Goal: Task Accomplishment & Management: Use online tool/utility

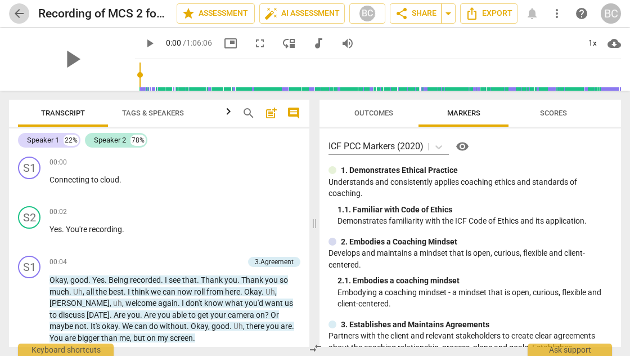
click at [18, 14] on span "arrow_back" at bounding box center [19, 14] width 14 height 14
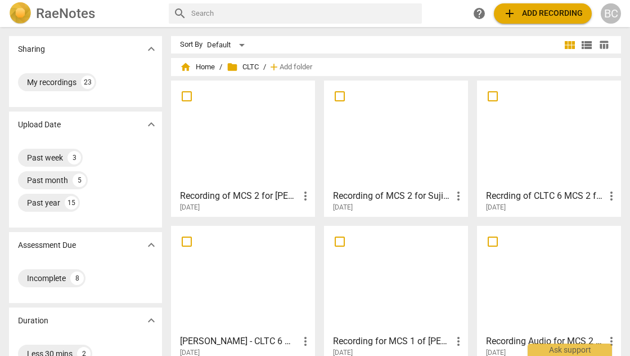
click at [235, 196] on h3 "Recording of MCS 2 for [PERSON_NAME] on [DATE]" at bounding box center [239, 196] width 119 height 14
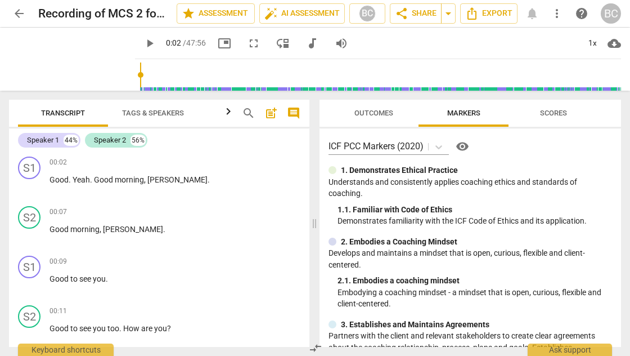
scroll to position [222, 0]
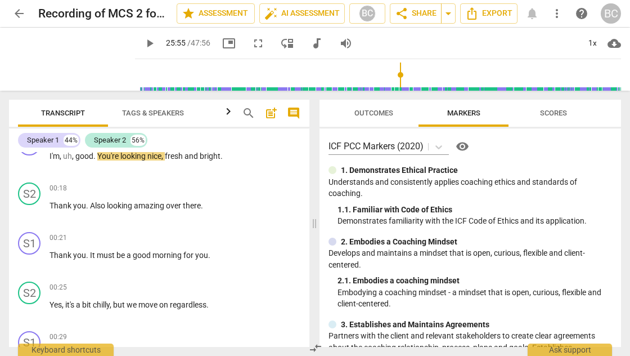
drag, startPoint x: 126, startPoint y: 75, endPoint x: 393, endPoint y: 77, distance: 267.2
click at [393, 77] on input "range" at bounding box center [381, 75] width 482 height 36
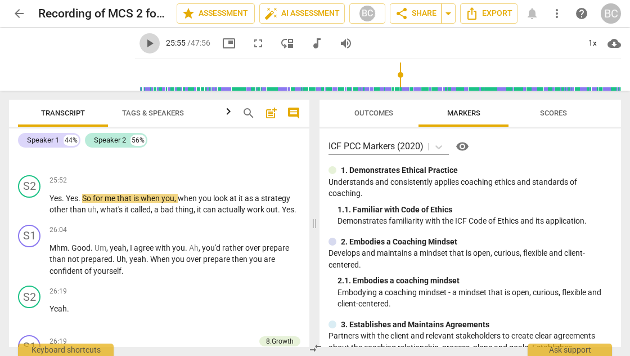
click at [143, 42] on span "play_arrow" at bounding box center [150, 44] width 14 height 14
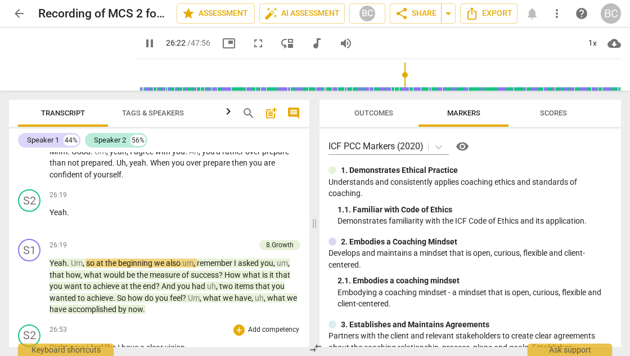
scroll to position [7161, 0]
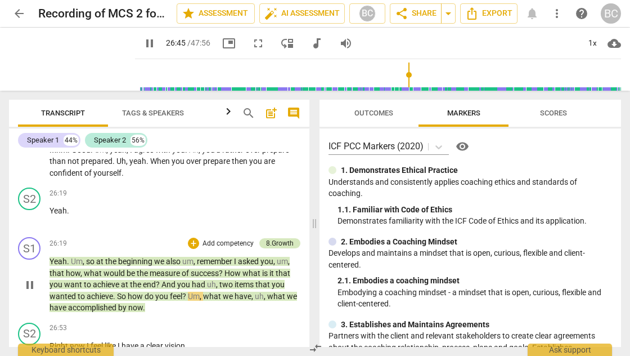
click at [267, 238] on div "8.Growth" at bounding box center [280, 243] width 28 height 10
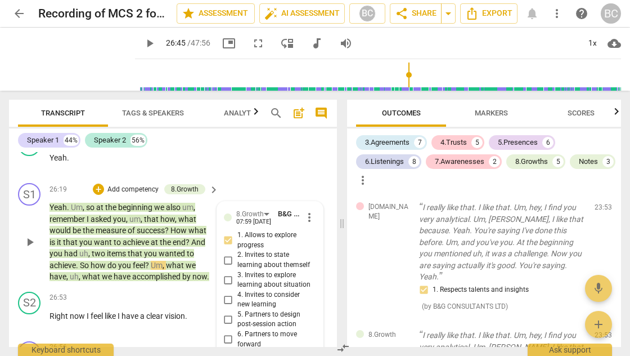
scroll to position [8624, 0]
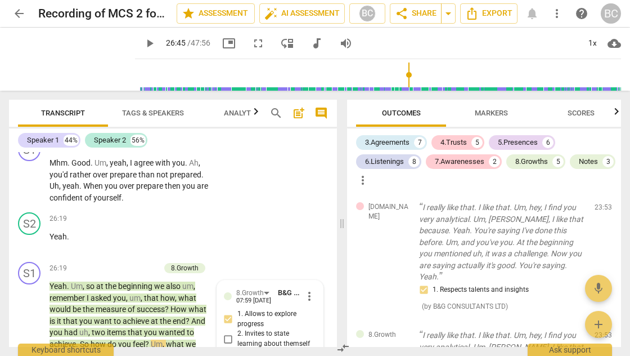
click at [143, 42] on span "play_arrow" at bounding box center [150, 44] width 14 height 14
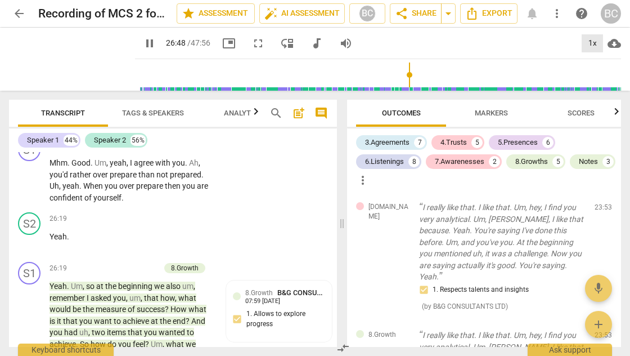
click at [593, 42] on div "1x" at bounding box center [592, 43] width 21 height 18
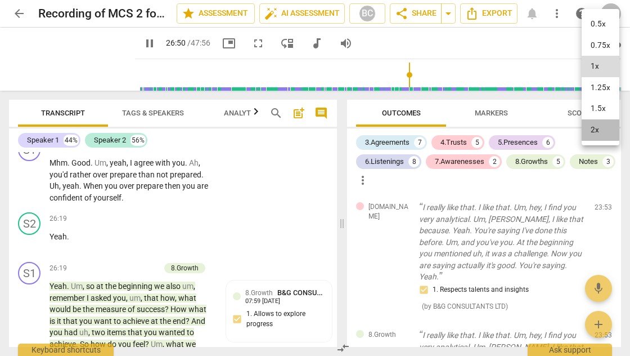
click at [599, 127] on li "2x" at bounding box center [601, 129] width 38 height 21
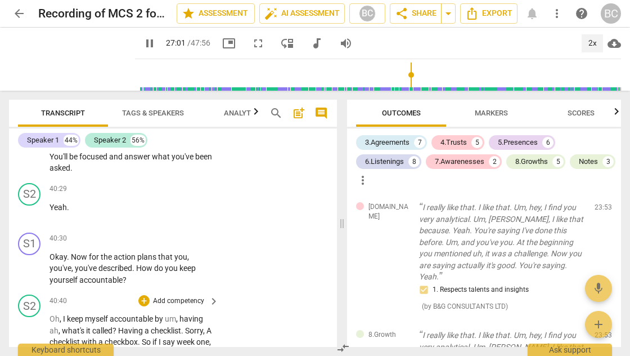
scroll to position [12531, 0]
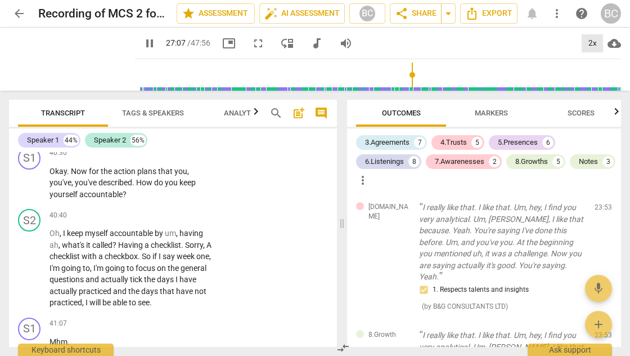
click at [591, 45] on div "2x" at bounding box center [592, 43] width 21 height 18
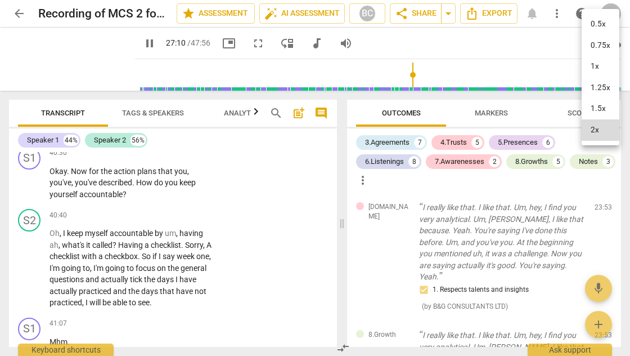
click at [599, 110] on li "1.5x" at bounding box center [601, 108] width 38 height 21
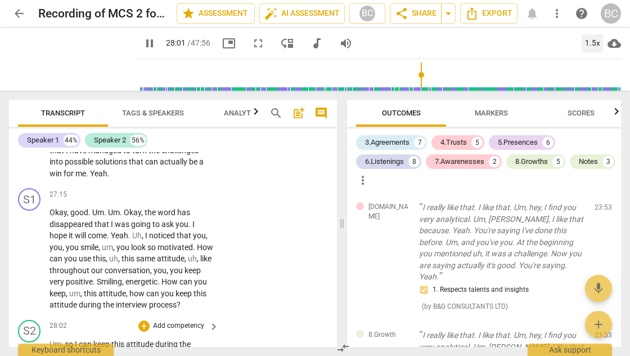
scroll to position [8873, 0]
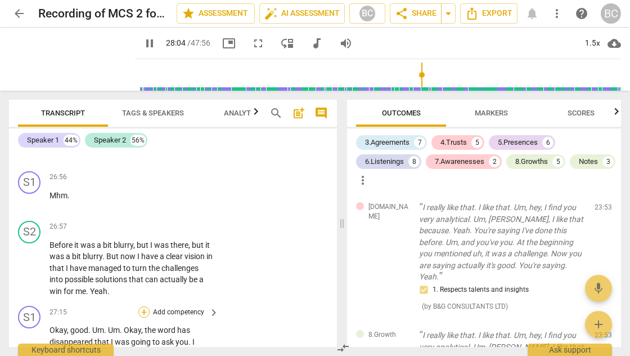
click at [143, 306] on div "+" at bounding box center [143, 311] width 11 height 11
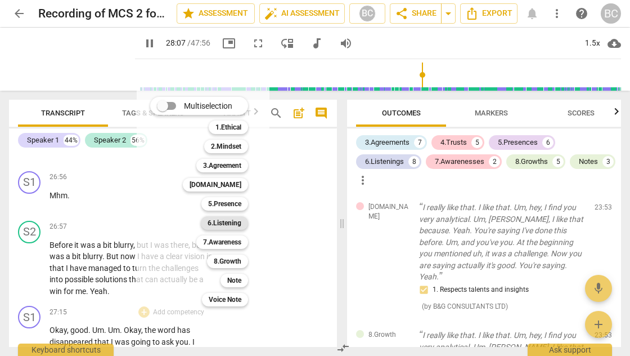
click at [233, 222] on b "6.Listening" at bounding box center [225, 223] width 34 height 14
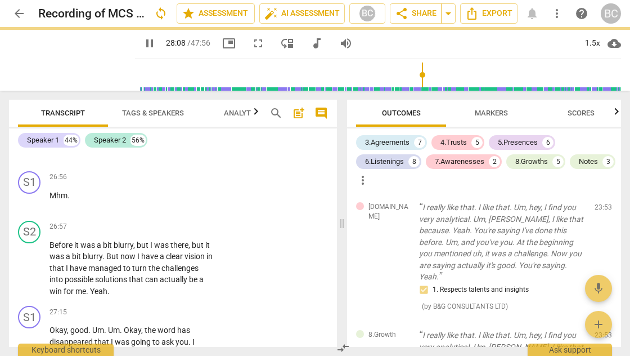
type input "1689"
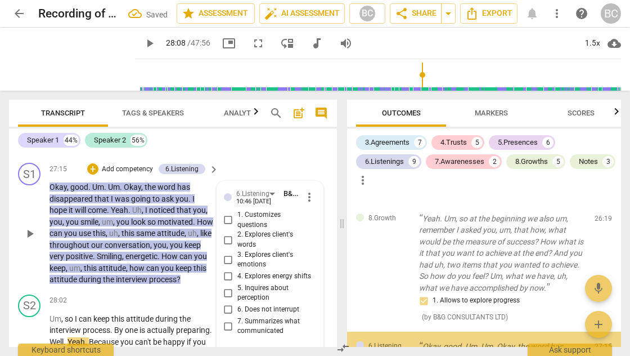
scroll to position [3882, 0]
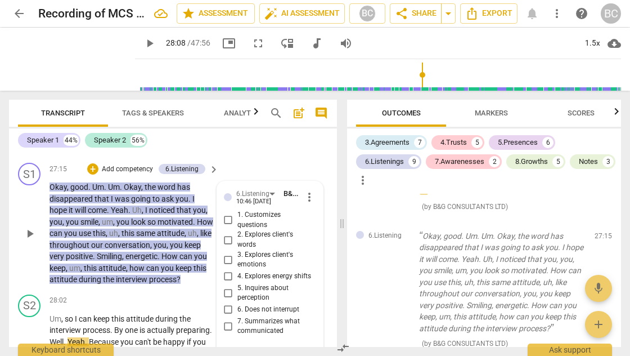
click at [226, 269] on input "4. Explores energy shifts" at bounding box center [228, 276] width 18 height 14
checkbox input "true"
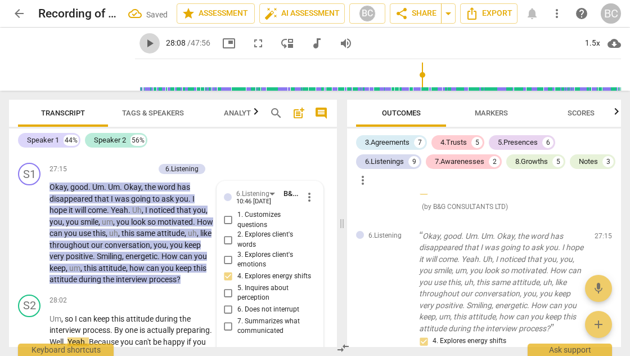
click at [143, 43] on span "play_arrow" at bounding box center [150, 44] width 14 height 14
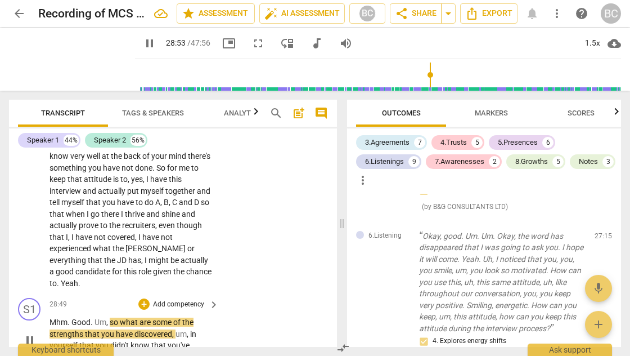
scroll to position [9237, 0]
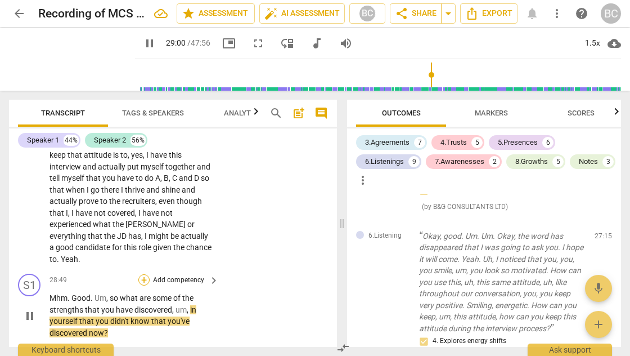
click at [142, 274] on div "+" at bounding box center [143, 279] width 11 height 11
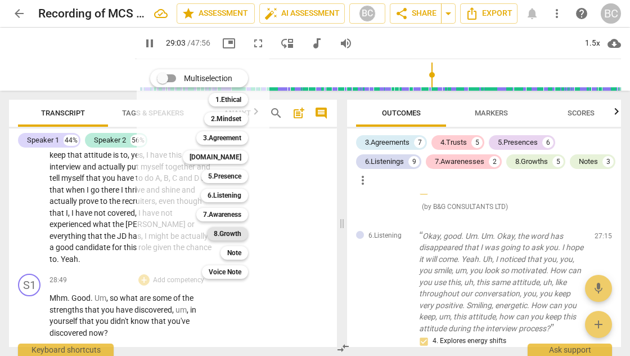
click at [236, 235] on b "8.Growth" at bounding box center [228, 234] width 28 height 14
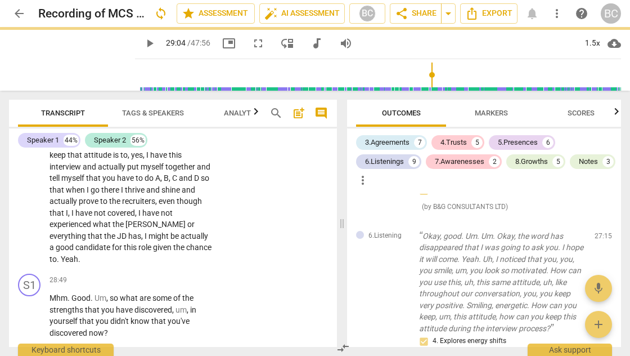
type input "1744"
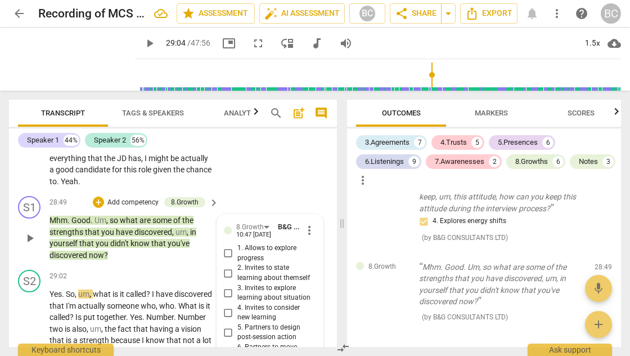
scroll to position [9304, 0]
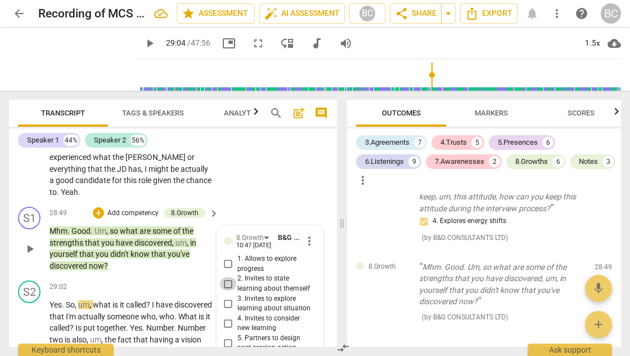
click at [227, 277] on input "2. Invites to state learning about themself" at bounding box center [228, 284] width 18 height 14
checkbox input "true"
click at [143, 48] on span "play_arrow" at bounding box center [150, 44] width 14 height 14
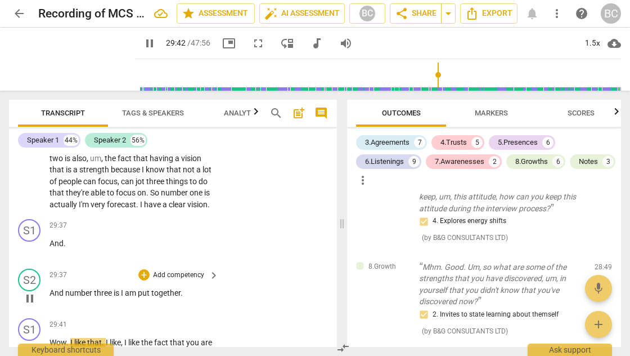
scroll to position [9503, 0]
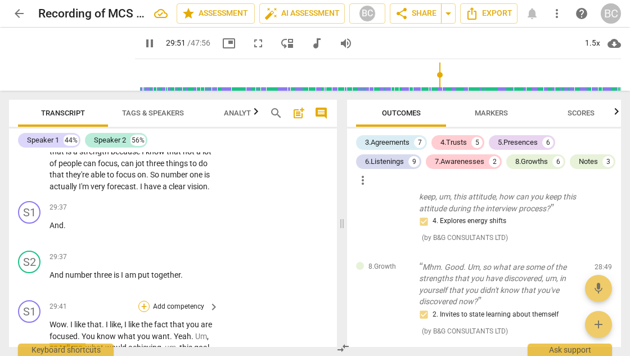
click at [143, 300] on div "+" at bounding box center [143, 305] width 11 height 11
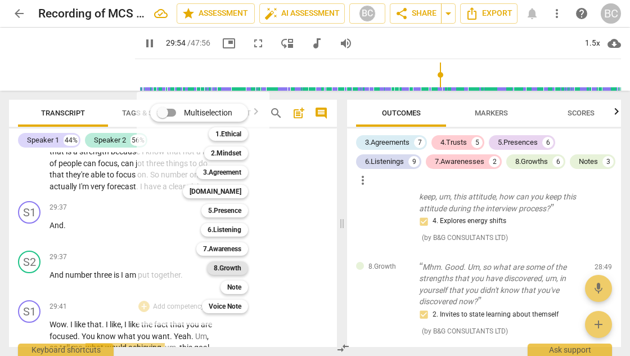
click at [218, 268] on b "8.Growth" at bounding box center [228, 268] width 28 height 14
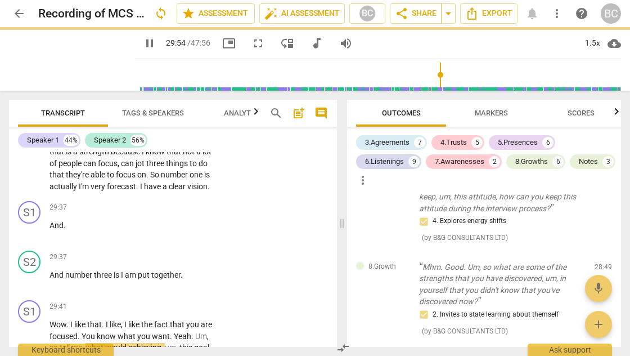
type input "1795"
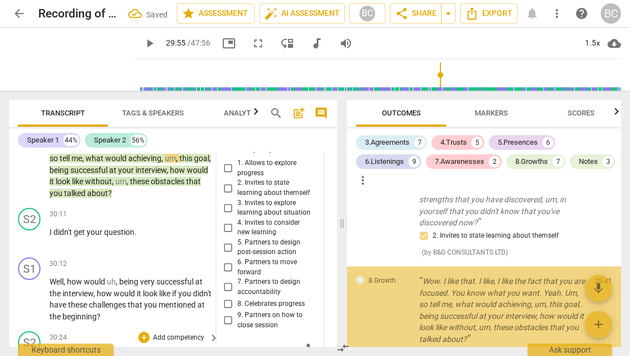
scroll to position [4105, 0]
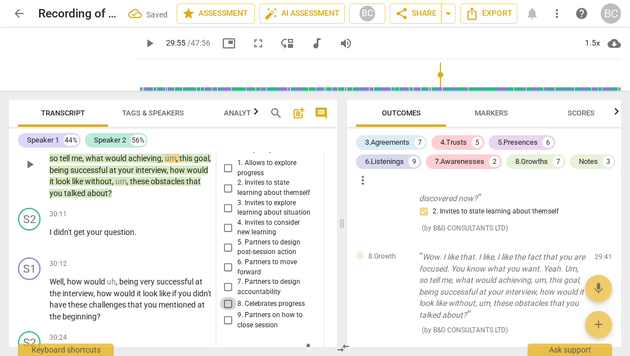
click at [226, 296] on input "8. Celebrates progress" at bounding box center [228, 303] width 18 height 14
checkbox input "true"
click at [231, 344] on textarea at bounding box center [261, 349] width 74 height 11
type textarea "U"
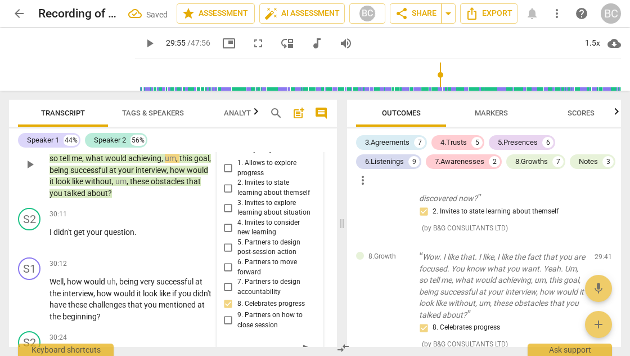
type textarea "Us"
type textarea "Use"
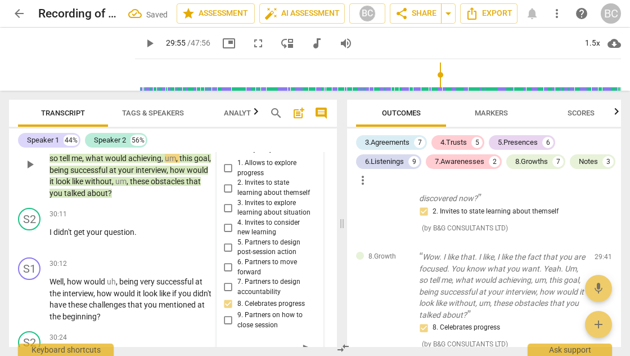
type textarea "Use"
type textarea "Use t"
type textarea "Use th"
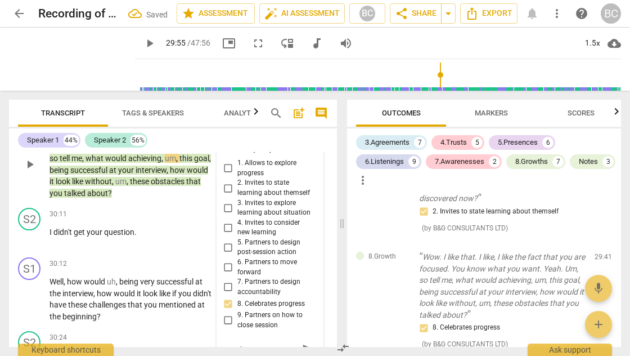
type textarea "Use the"
type textarea "Use the w"
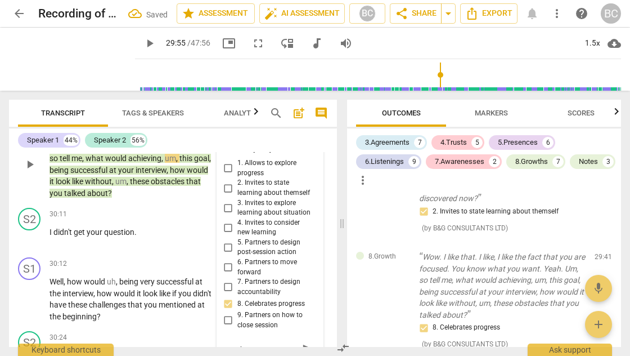
type textarea "Use the w"
type textarea "Use the wo"
type textarea "Use the wor"
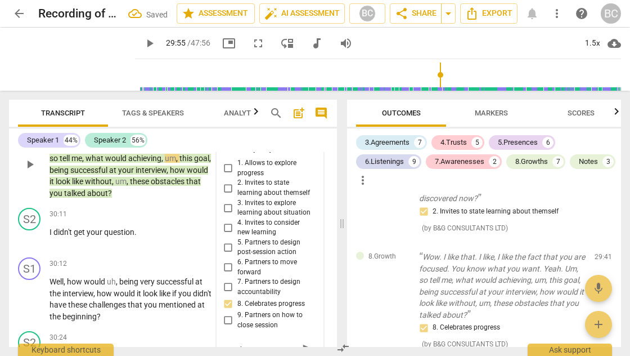
type textarea "Use the word"
type textarea "Use the word '"
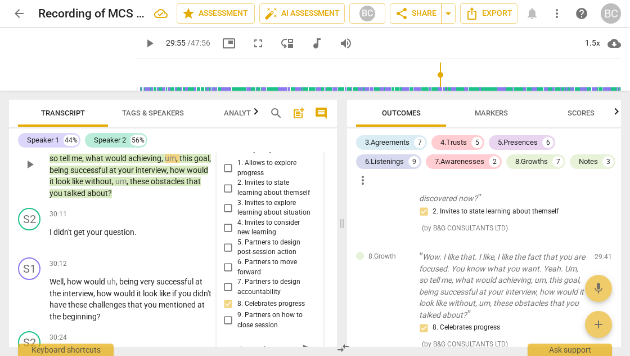
type textarea "Use the word '"
type textarea "Use the word 'C"
type textarea "Use the word 'CE"
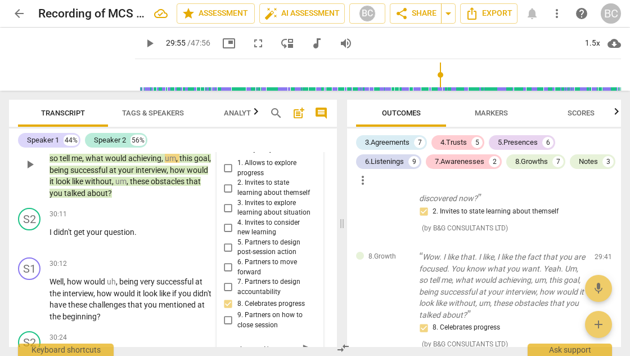
type textarea "Use the word 'CEL"
type textarea "Use the word 'CELE"
type textarea "Use the word 'CELEB"
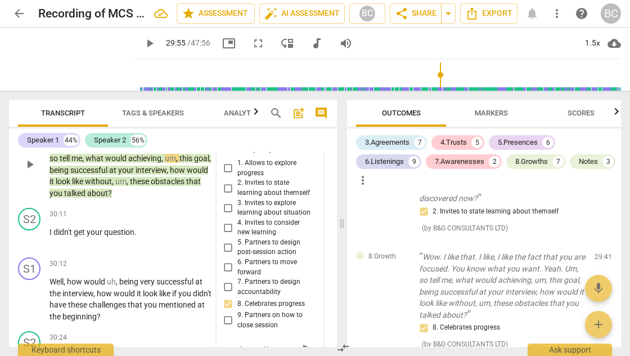
type textarea "Use the word 'CELEB"
type textarea "Use the word 'CELEBR"
type textarea "Use the word 'CELEBRA"
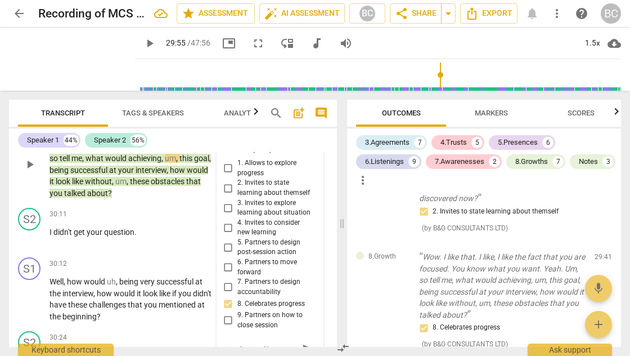
type textarea "Use the word 'CELEBRAT"
type textarea "Use the word 'CELEBRATE"
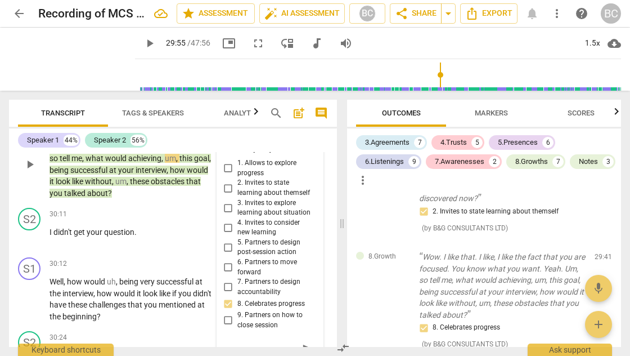
type textarea "Use the word 'CELEBRATE"
type textarea "Use the word 'CELEBRATE Y"
type textarea "Use the word 'CELEBRATE YO"
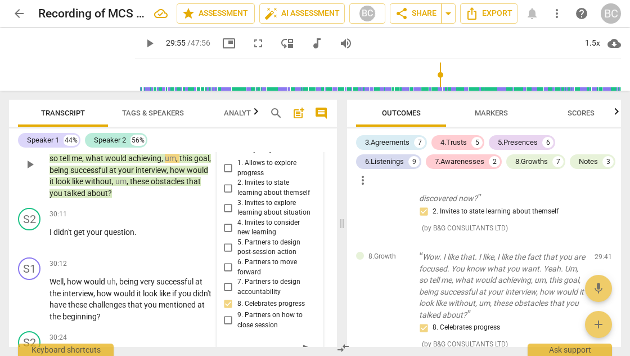
type textarea "Use the word 'CELEBRATE YO"
type textarea "Use the word 'CELEBRATE YOU"
type textarea "Use the word 'CELEBRATE YOU'"
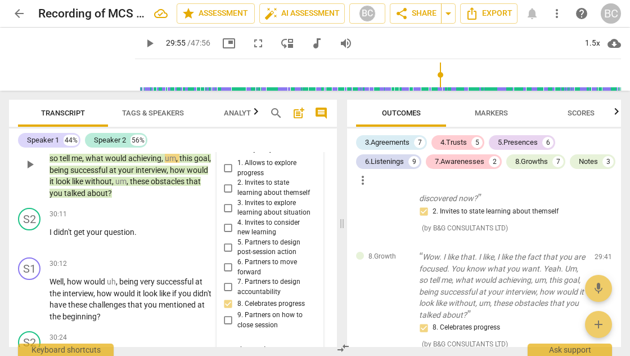
type textarea "Use the word 'CELEBRATE YOU'"
type textarea "Use the word 'CELEBRATE YOU' i"
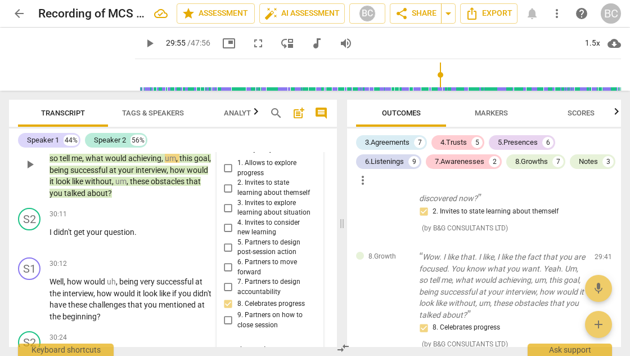
type textarea "Use the word 'CELEBRATE YOU' in"
type textarea "Use the word 'CELEBRATE YOU' ins"
type textarea "Use the word 'CELEBRATE YOU' inst"
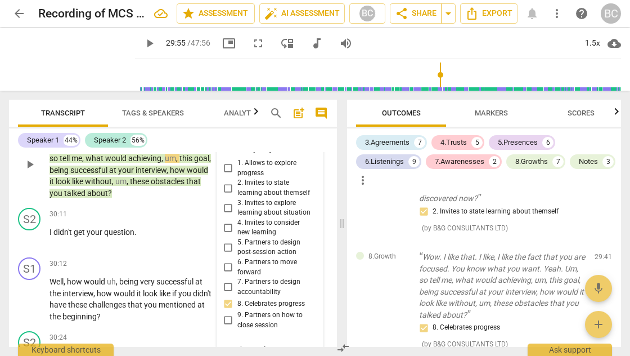
type textarea "Use the word 'CELEBRATE YOU' inst"
type textarea "Use the word 'CELEBRATE YOU' inste"
type textarea "Use the word 'CELEBRATE YOU' instea"
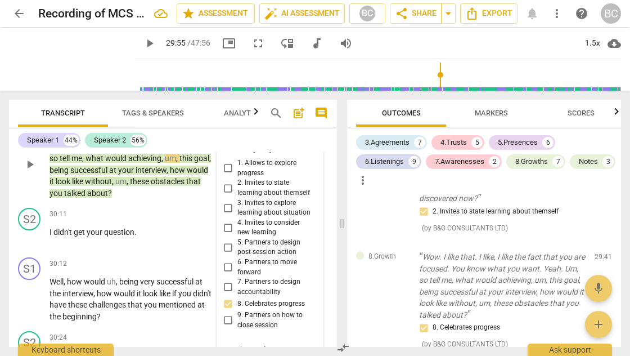
type textarea "Use the word 'CELEBRATE YOU' instea"
type textarea "Use the word 'CELEBRATE YOU' instead"
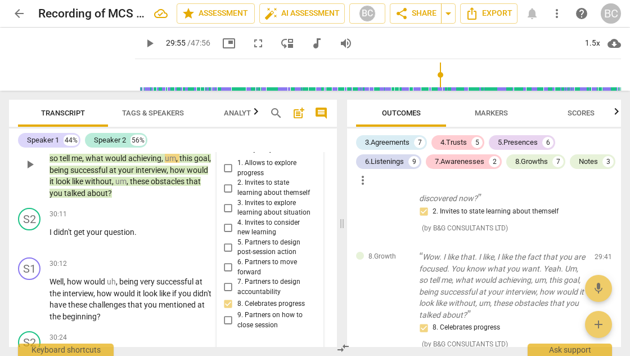
type textarea "Use the word 'CELEBRATE YOU' instead o"
type textarea "Use the word 'CELEBRATE YOU' instead of"
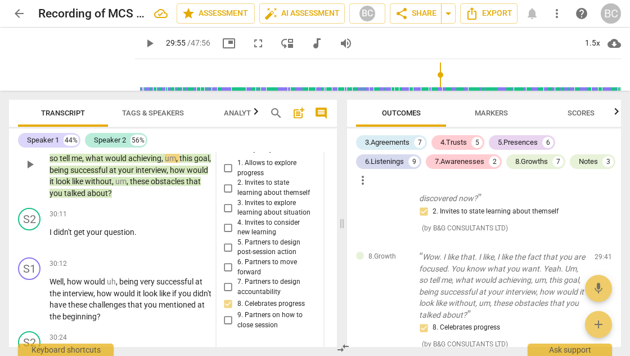
type textarea "Use the word 'CELEBRATE YOU' instead of"
type textarea "Use the word 'CELEBRATE YOU' instead of '"
type textarea "Use the word 'CELEBRATE YOU' instead of 'I"
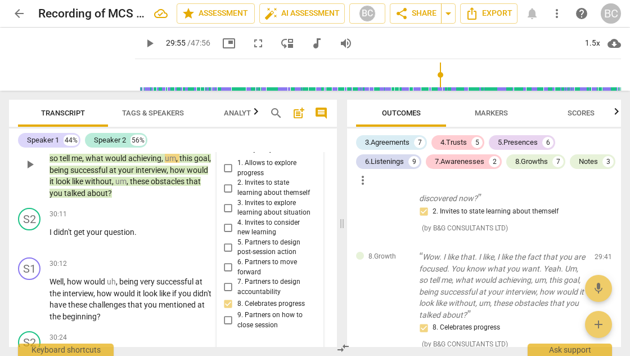
type textarea "Use the word 'CELEBRATE YOU' instead of 'I"
type textarea "Use the word 'CELEBRATE YOU' instead of 'I L"
type textarea "Use the word 'CELEBRATE YOU' instead of 'I LI"
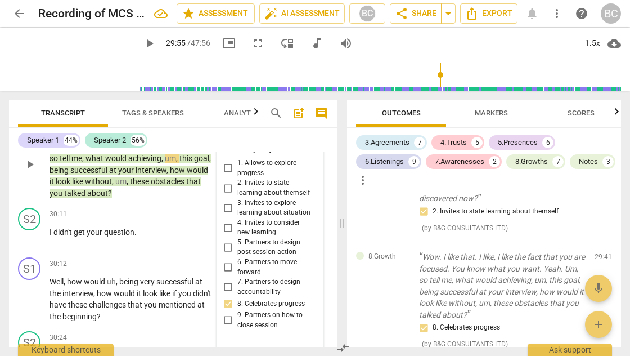
type textarea "Use the word 'CELEBRATE YOU' instead of 'I LI"
type textarea "Use the word 'CELEBRATE YOU' instead of 'I LIK"
type textarea "Use the word 'CELEBRATE YOU' instead of 'I LIKE"
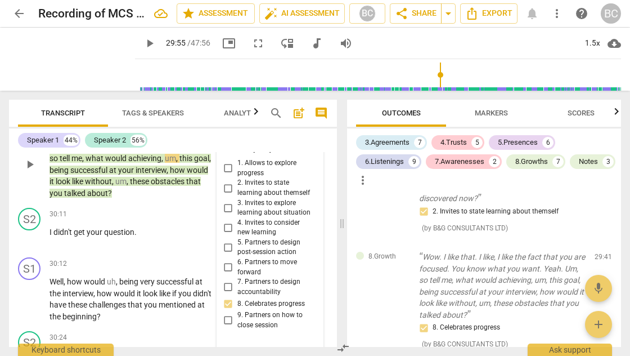
type textarea "Use the word 'CELEBRATE YOU' instead of 'I LIKE"
type textarea "Use the word 'CELEBRATE YOU' instead of 'I LIKE T"
type textarea "Use the word 'CELEBRATE YOU' instead of 'I LIKE TH"
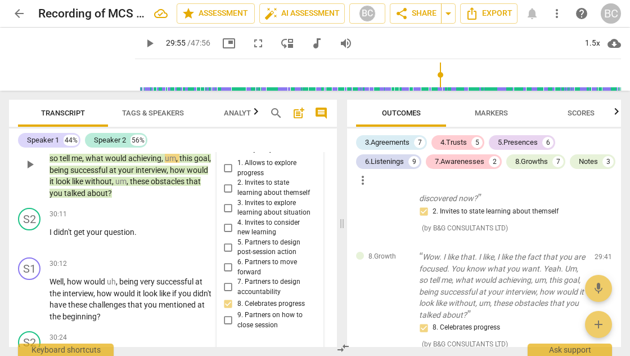
type textarea "Use the word 'CELEBRATE YOU' instead of 'I LIKE TH"
type textarea "Use the word 'CELEBRATE YOU' instead of 'I LIKE THA"
type textarea "Use the word 'CELEBRATE YOU' instead of 'I LIKE THAT"
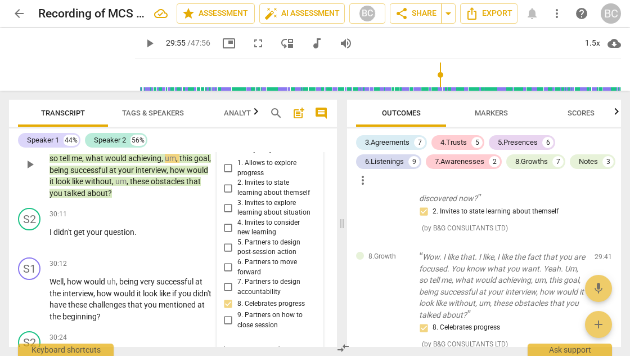
type textarea "Use the word 'CELEBRATE YOU' instead of 'I LIKE THAT"
type textarea "Use the word 'CELEBRATE YOU' instead of 'I LIKE THAT'"
type textarea "Use the word 'CELEBRATE YOU' instead of 'I LIKE THAT'."
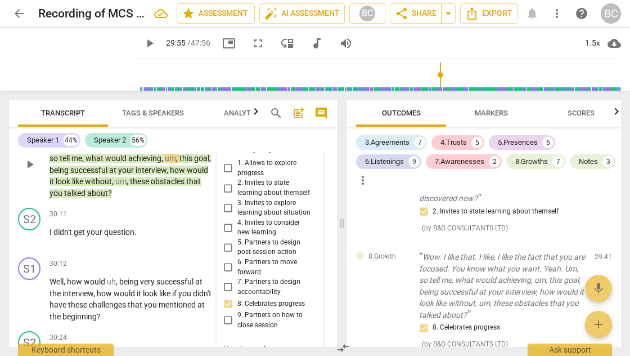
type textarea "Use the word 'CELEBRATE YOU' instead of 'I LIKE THAT'."
click at [305, 353] on span "send" at bounding box center [308, 359] width 12 height 12
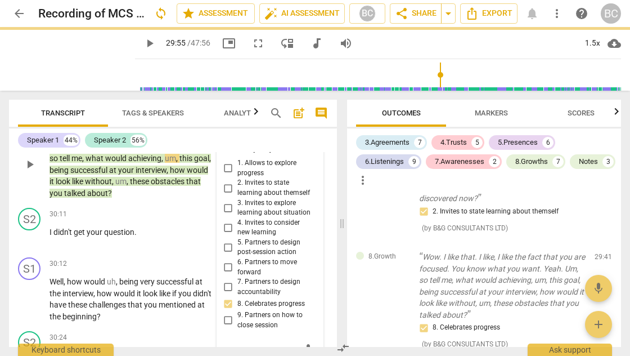
scroll to position [0, 0]
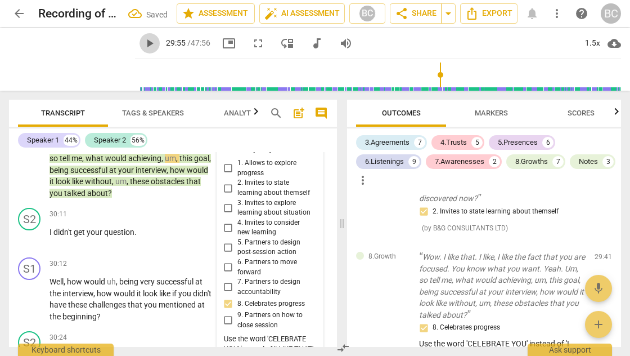
click at [143, 43] on span "play_arrow" at bounding box center [150, 44] width 14 height 14
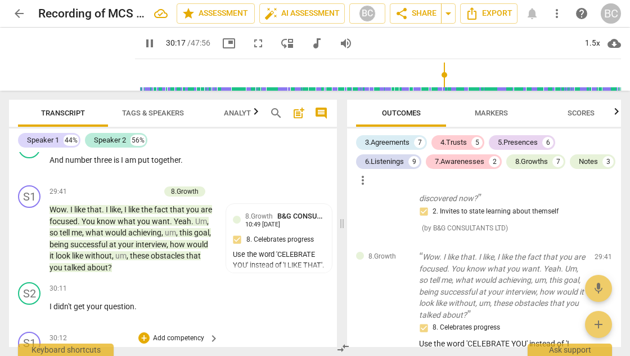
scroll to position [9633, 0]
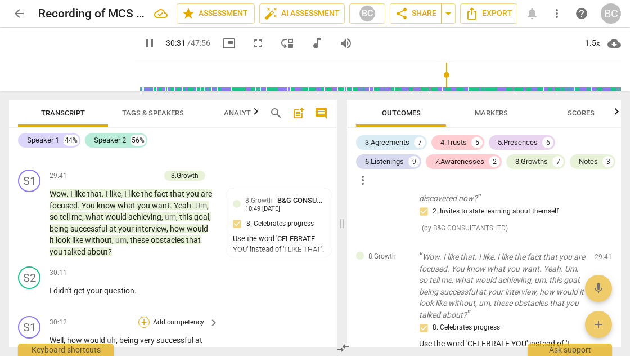
click at [143, 316] on div "+" at bounding box center [143, 321] width 11 height 11
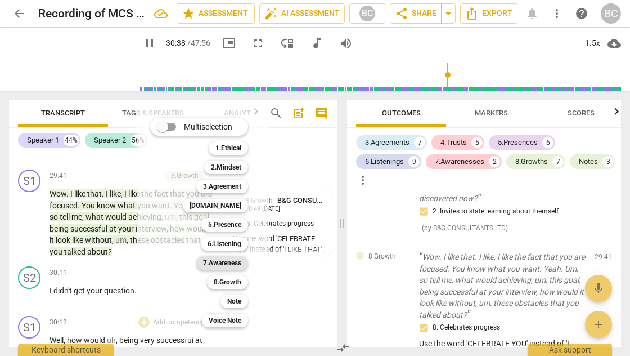
click at [214, 261] on b "7.Awareness" at bounding box center [222, 263] width 38 height 14
type input "1839"
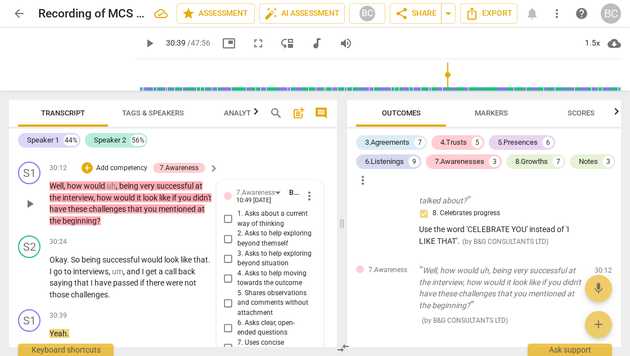
scroll to position [9786, 0]
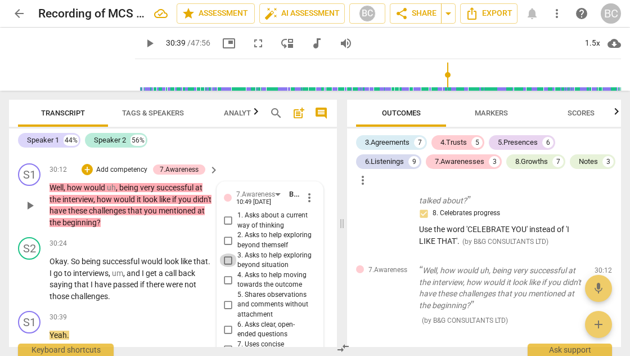
click at [225, 253] on input "3. Asks to help exploring beyond situation" at bounding box center [228, 260] width 18 height 14
checkbox input "true"
click at [143, 44] on span "play_arrow" at bounding box center [150, 44] width 14 height 14
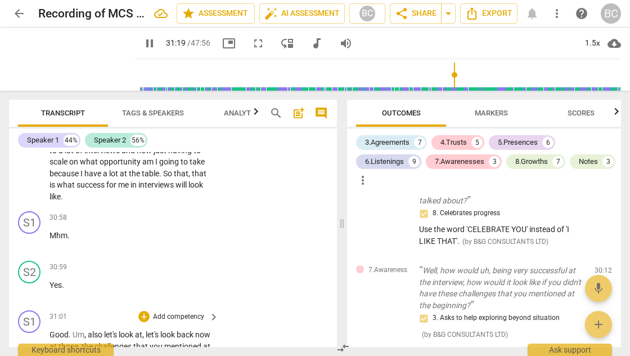
scroll to position [10047, 0]
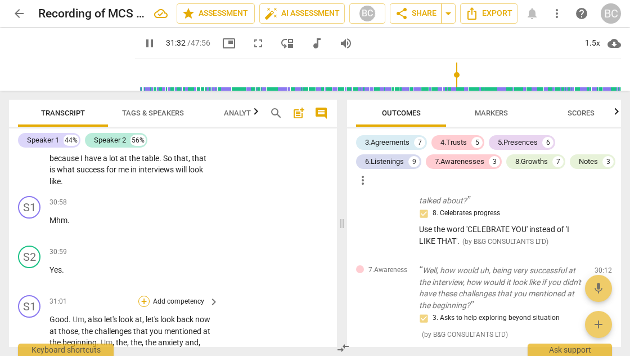
click at [142, 295] on div "+" at bounding box center [143, 300] width 11 height 11
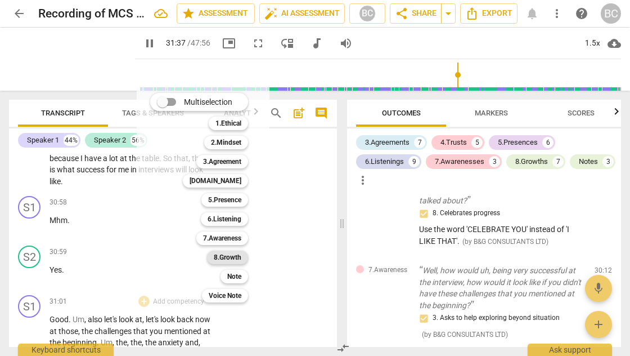
click at [230, 257] on b "8.Growth" at bounding box center [228, 257] width 28 height 14
type input "1898"
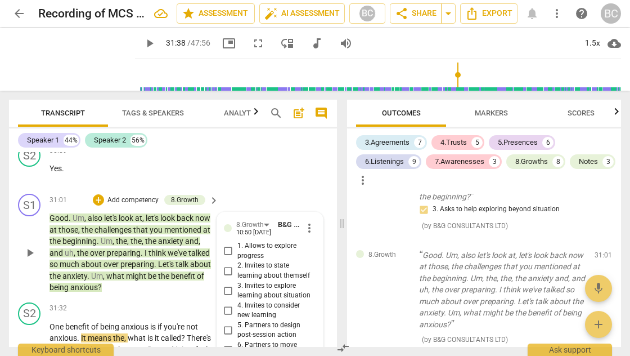
scroll to position [10146, 0]
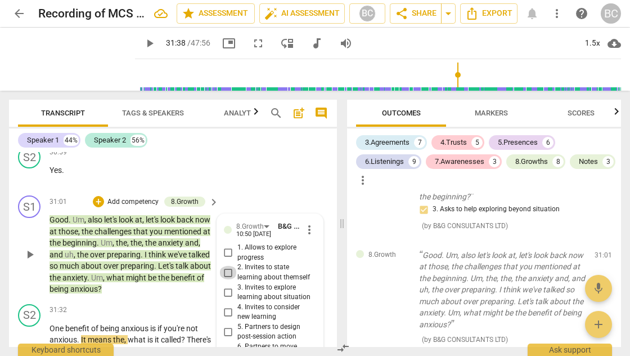
click at [227, 266] on input "2. Invites to state learning about themself" at bounding box center [228, 273] width 18 height 14
checkbox input "true"
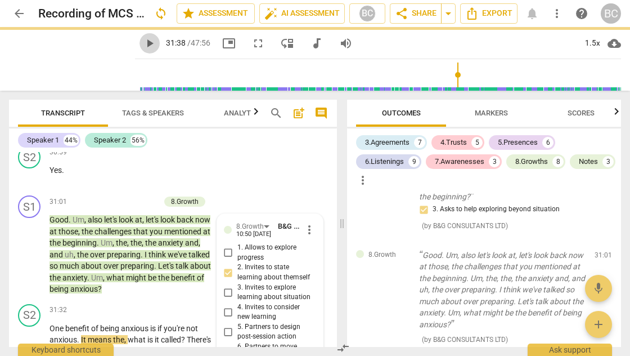
click at [143, 43] on span "play_arrow" at bounding box center [150, 44] width 14 height 14
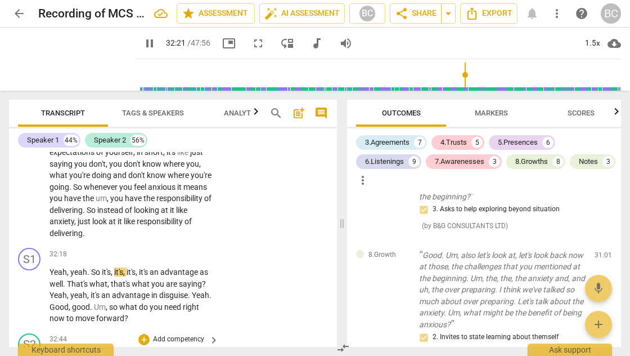
scroll to position [10301, 0]
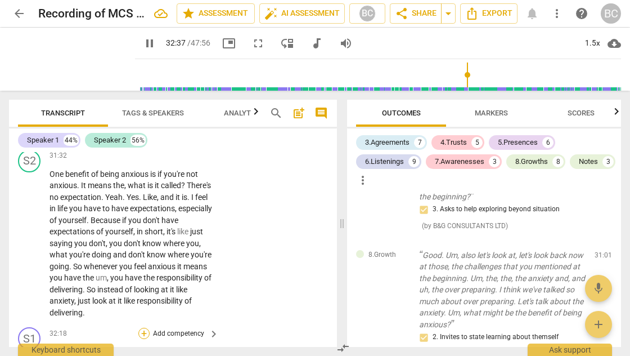
click at [143, 327] on div "+" at bounding box center [143, 332] width 11 height 11
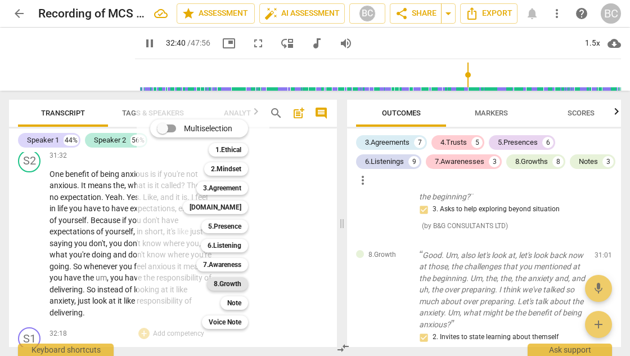
click at [217, 284] on b "8.Growth" at bounding box center [228, 284] width 28 height 14
type input "1961"
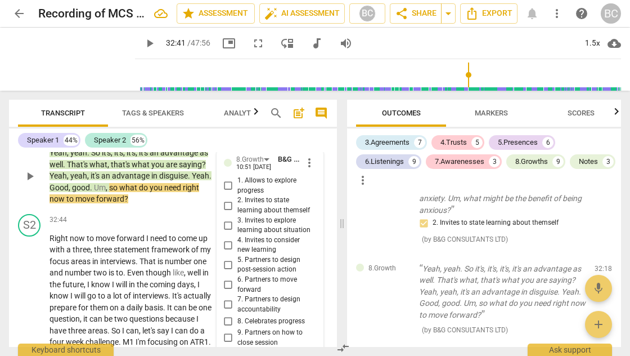
scroll to position [10428, 0]
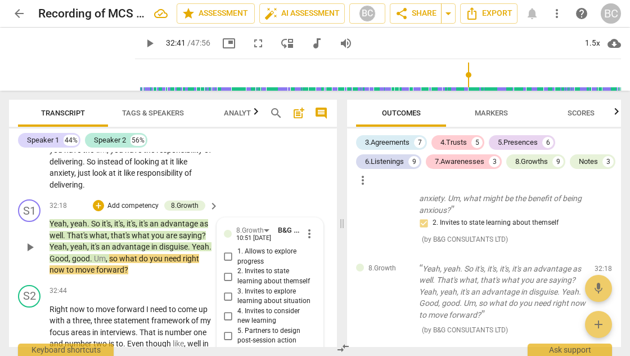
click at [226, 329] on input "5. Partners to design post-session action" at bounding box center [228, 336] width 18 height 14
checkbox input "true"
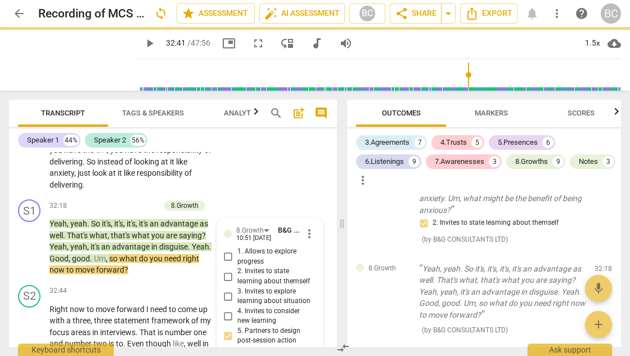
click at [143, 45] on span "play_arrow" at bounding box center [150, 44] width 14 height 14
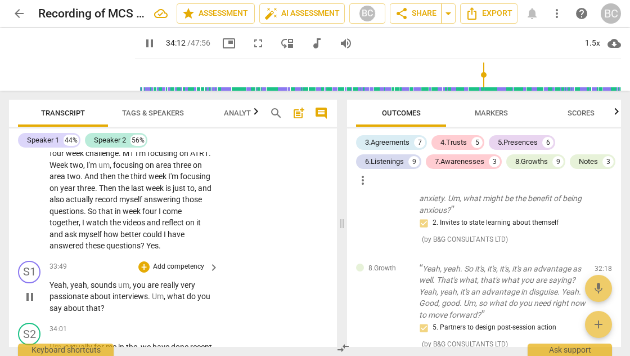
scroll to position [10685, 0]
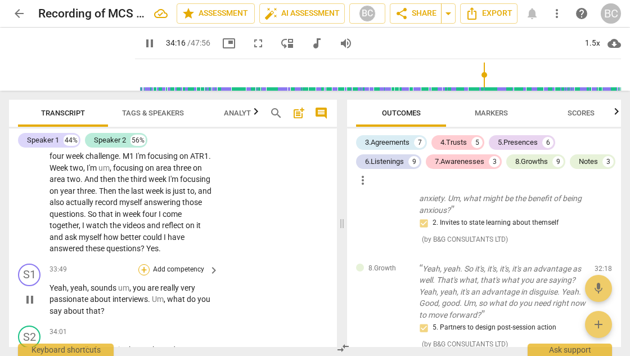
click at [142, 264] on div "+" at bounding box center [143, 269] width 11 height 11
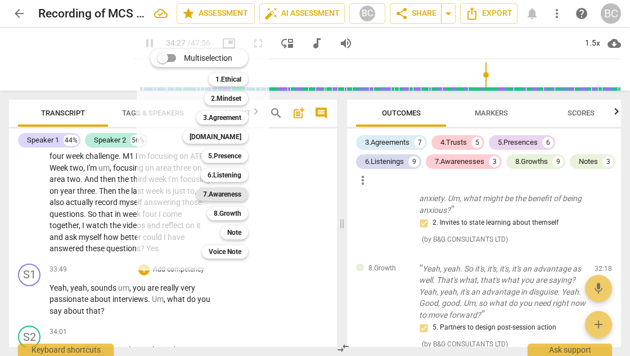
scroll to position [10906, 0]
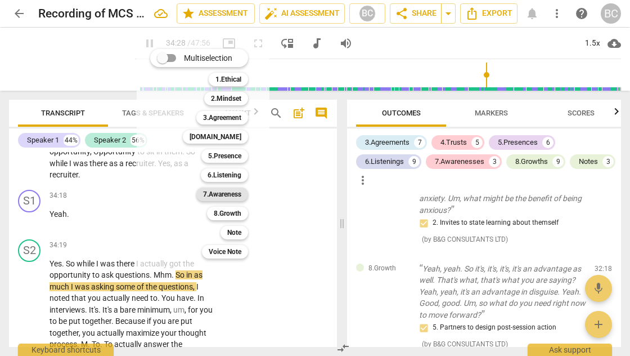
click at [227, 194] on b "7.Awareness" at bounding box center [222, 194] width 38 height 14
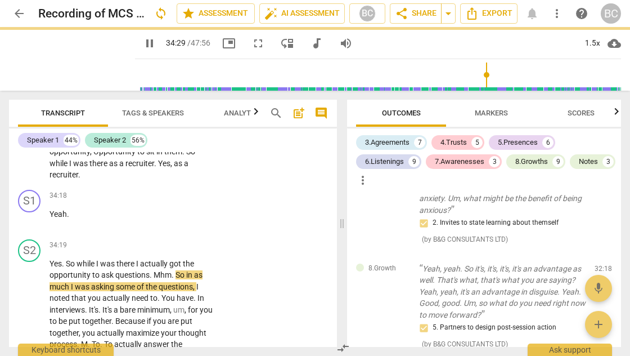
type input "2070"
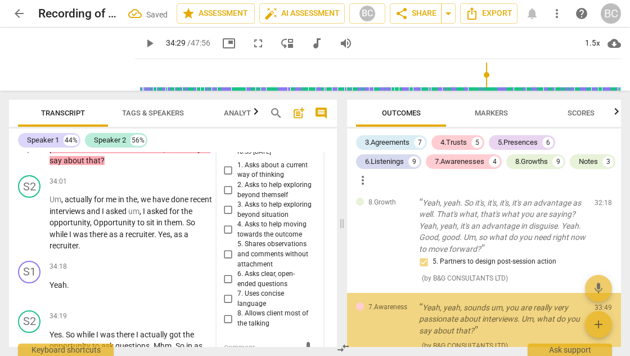
scroll to position [4534, 0]
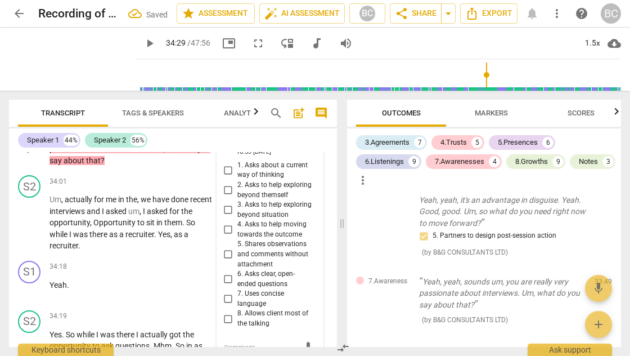
click at [226, 248] on input "5. Shares observations and comments without attachment" at bounding box center [228, 255] width 18 height 14
checkbox input "true"
click at [143, 44] on span "play_arrow" at bounding box center [150, 44] width 14 height 14
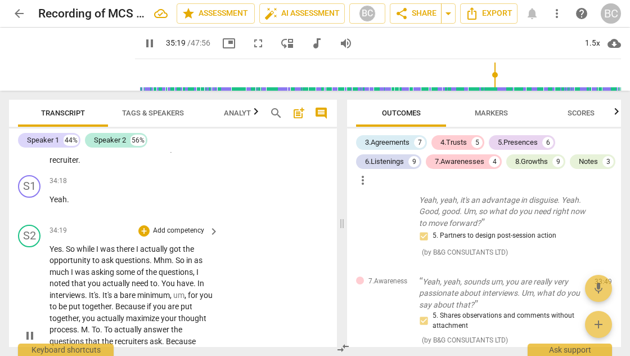
scroll to position [11152, 0]
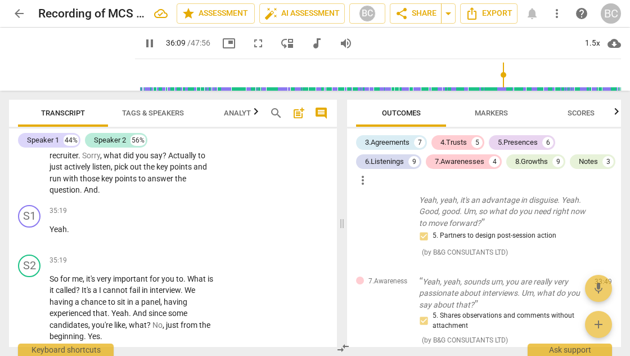
click at [145, 352] on div "+" at bounding box center [143, 357] width 11 height 11
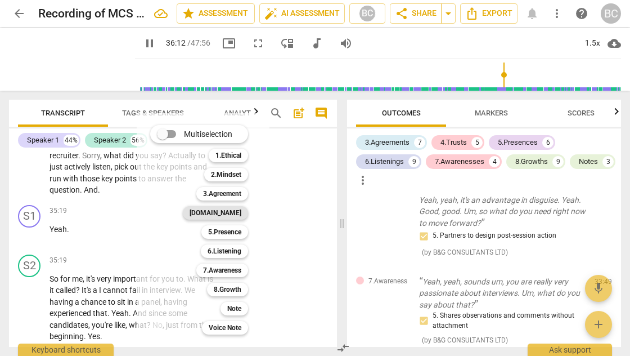
click at [233, 212] on b "[DOMAIN_NAME]" at bounding box center [216, 213] width 52 height 14
type input "2173"
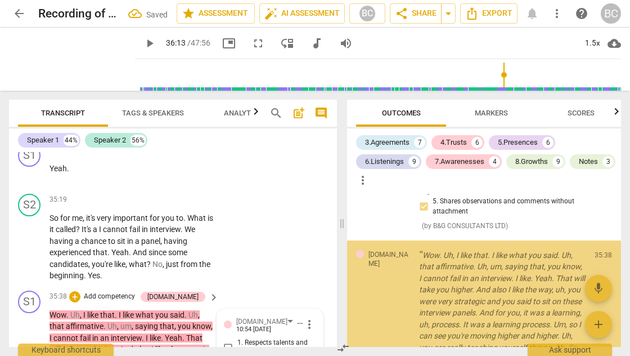
scroll to position [4677, 0]
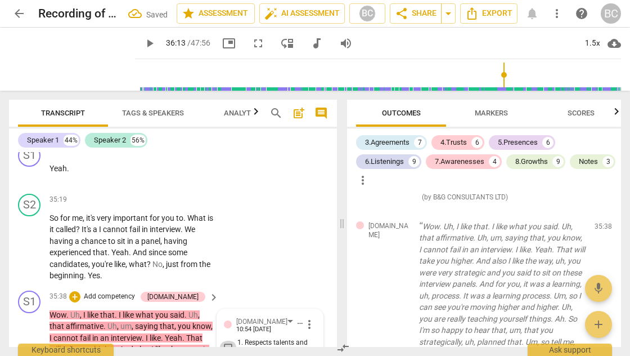
click at [225, 340] on input "1. Respects talents and insights" at bounding box center [228, 347] width 18 height 14
checkbox input "true"
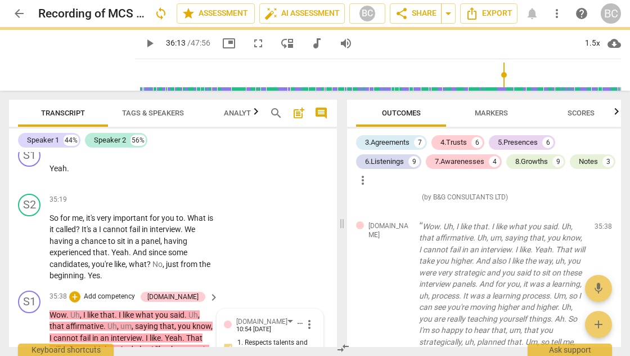
checkbox input "true"
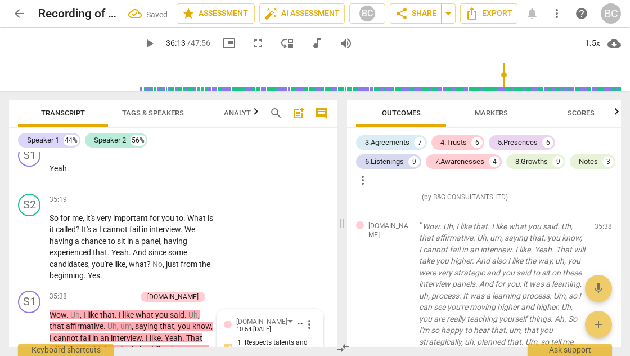
click at [143, 44] on span "play_arrow" at bounding box center [150, 44] width 14 height 14
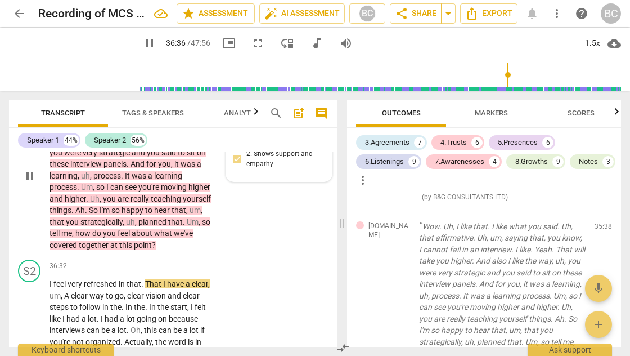
scroll to position [11221, 0]
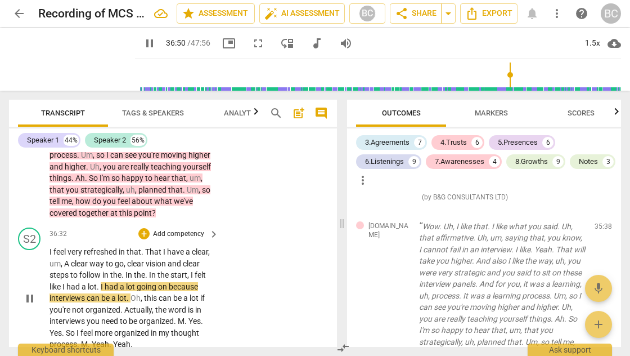
scroll to position [11259, 0]
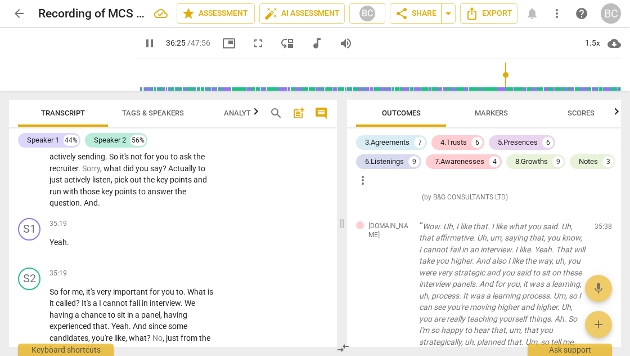
scroll to position [11144, 0]
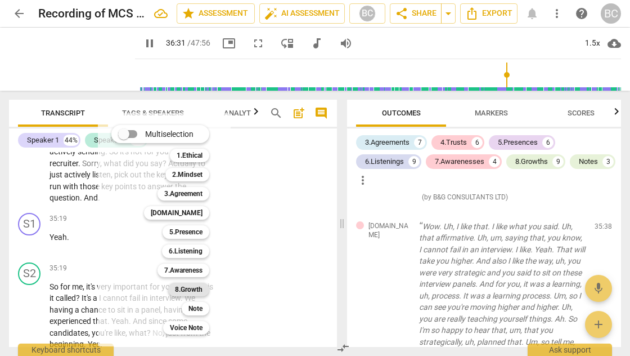
click at [199, 288] on b "8.Growth" at bounding box center [189, 289] width 28 height 14
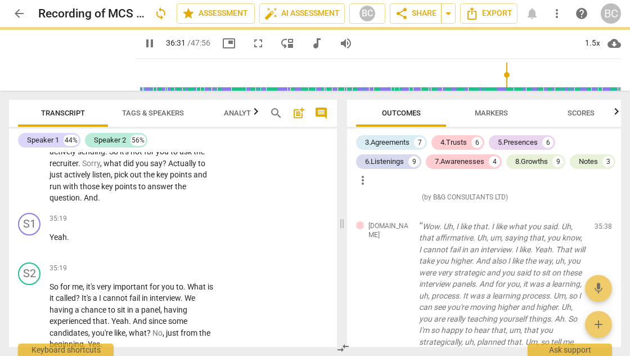
type input "2192"
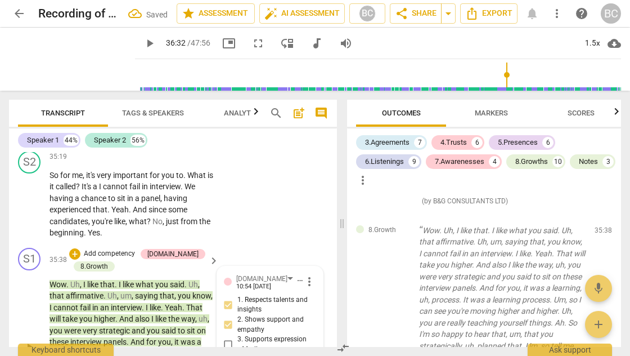
scroll to position [11297, 0]
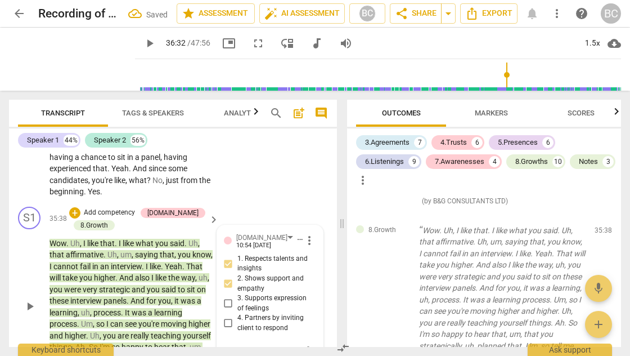
checkbox input "true"
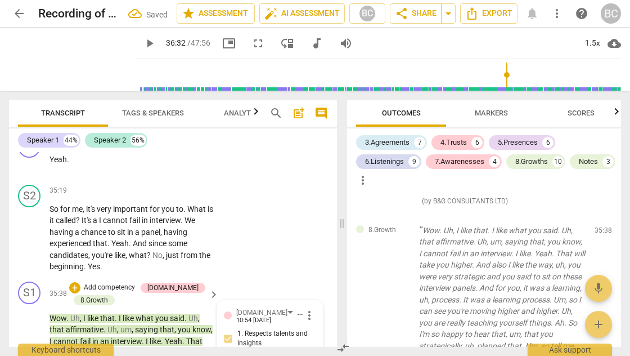
scroll to position [11183, 0]
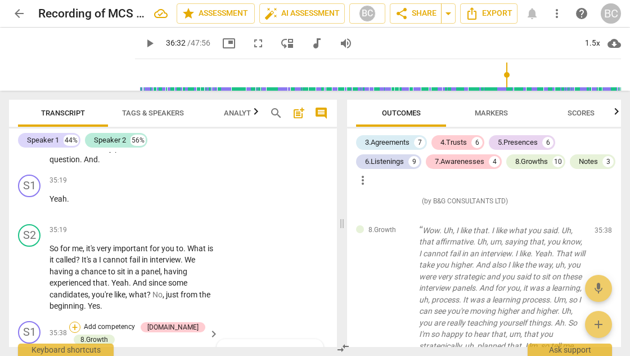
click at [75, 321] on div "+" at bounding box center [74, 326] width 11 height 11
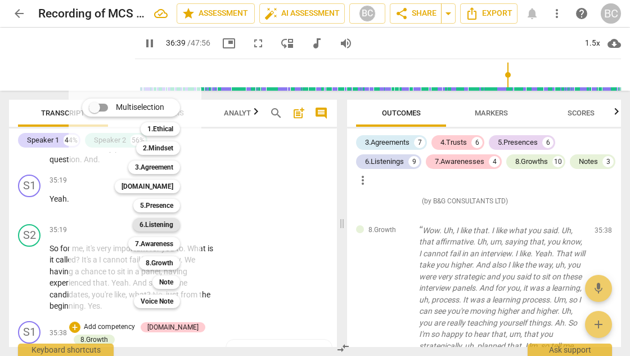
click at [162, 224] on b "6.Listening" at bounding box center [157, 225] width 34 height 14
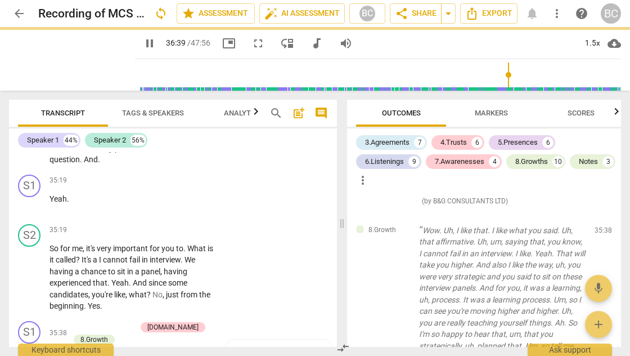
type input "2200"
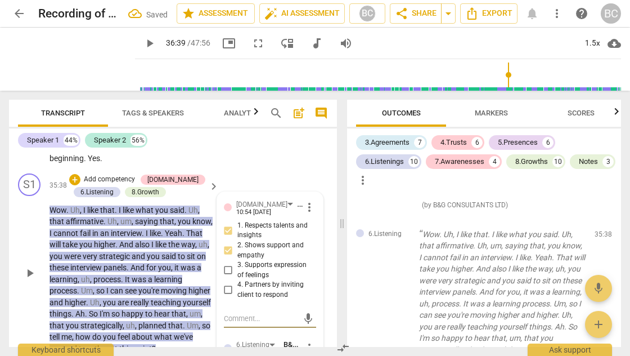
scroll to position [11347, 0]
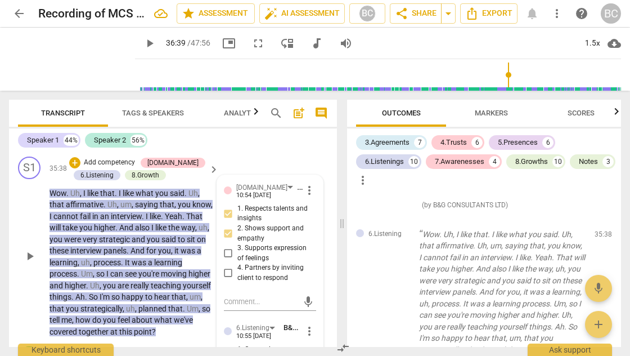
checkbox input "true"
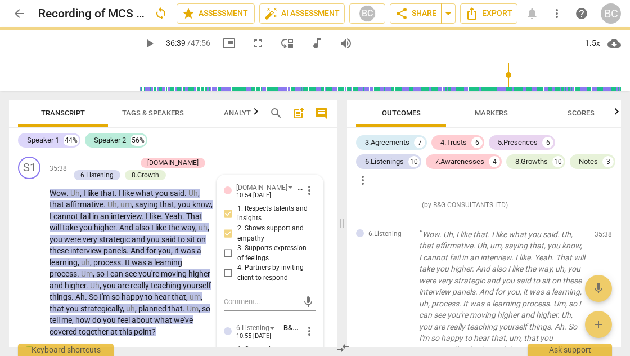
click at [143, 43] on span "play_arrow" at bounding box center [150, 44] width 14 height 14
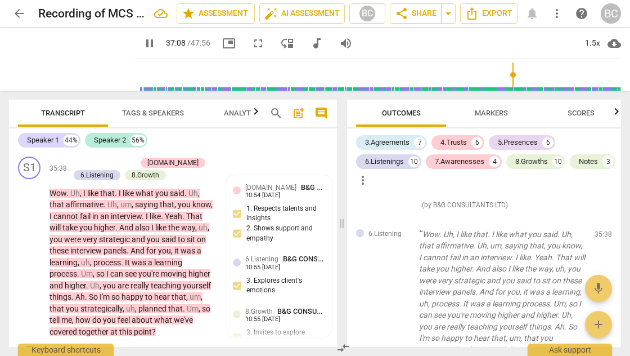
scroll to position [11573, 0]
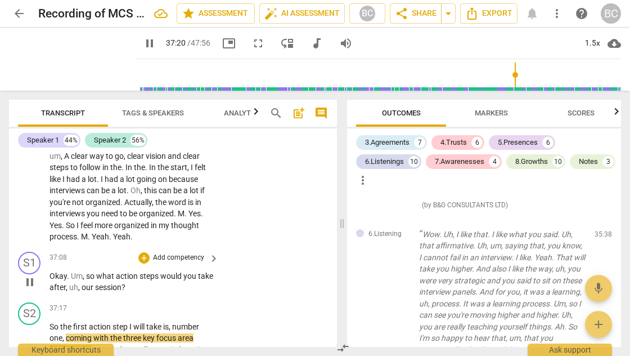
type input "2241"
click at [212, 270] on div "Okay . Um , so what action steps would you take after , uh , our session ?" at bounding box center [135, 281] width 170 height 23
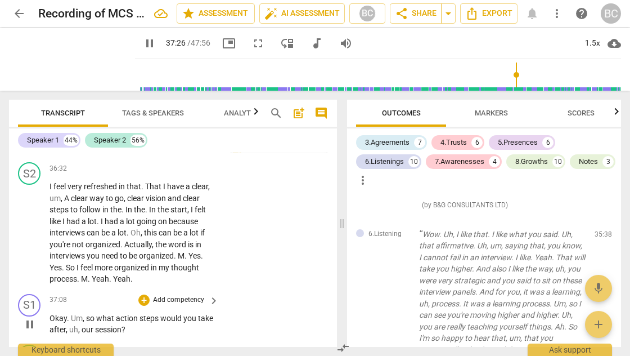
scroll to position [11527, 0]
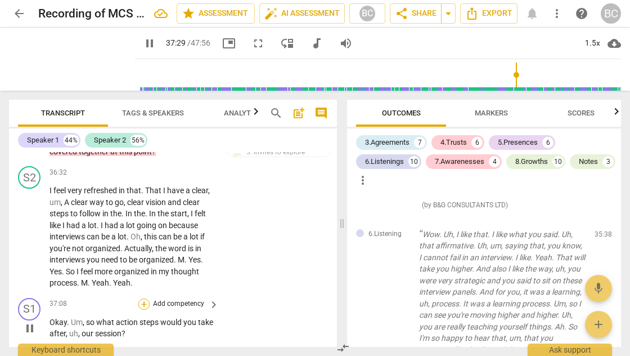
click at [142, 298] on div "+" at bounding box center [143, 303] width 11 height 11
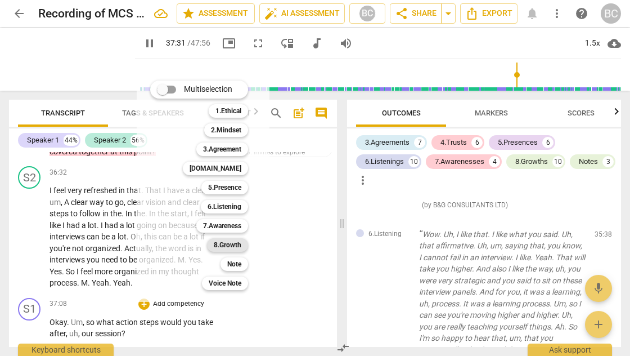
click at [225, 244] on b "8.Growth" at bounding box center [228, 245] width 28 height 14
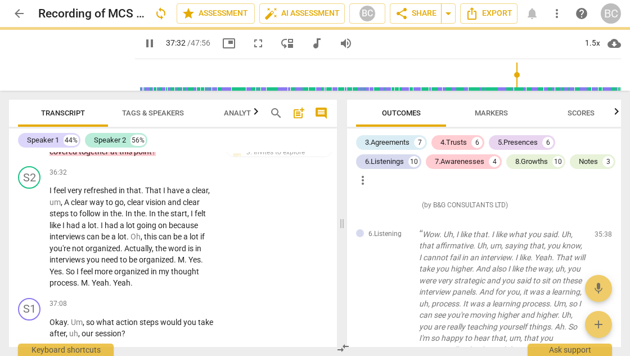
type input "2253"
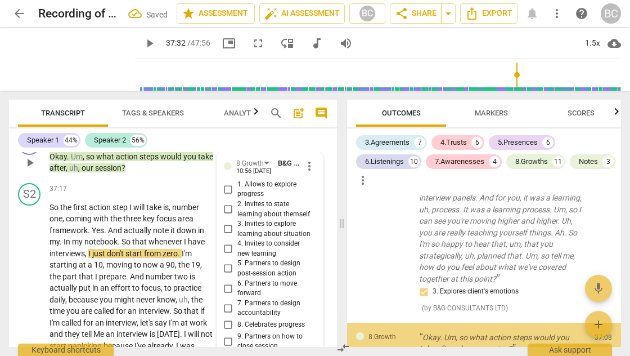
scroll to position [5207, 0]
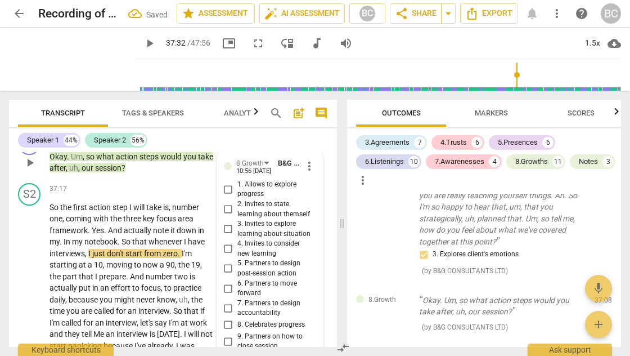
click at [249, 258] on span "5. Partners to design post-session action" at bounding box center [274, 268] width 74 height 20
click at [237, 262] on input "5. Partners to design post-session action" at bounding box center [228, 269] width 18 height 14
checkbox input "true"
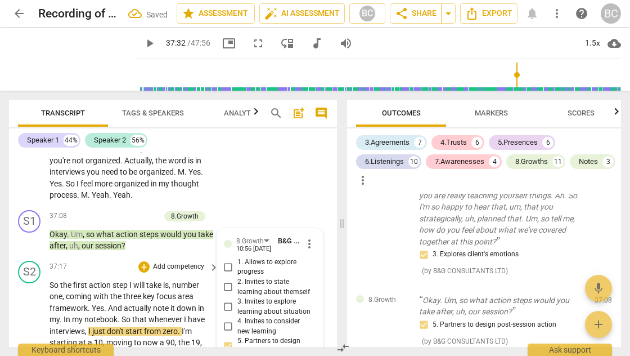
scroll to position [11614, 0]
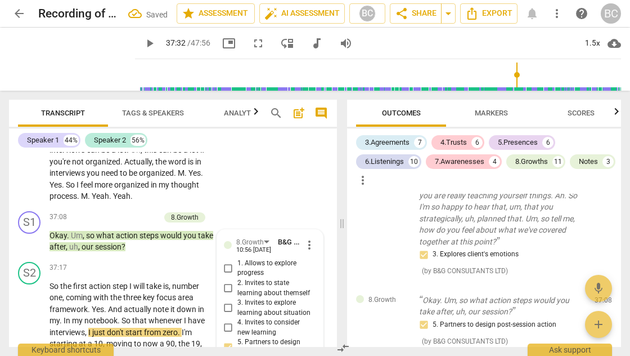
click at [143, 41] on span "play_arrow" at bounding box center [150, 44] width 14 height 14
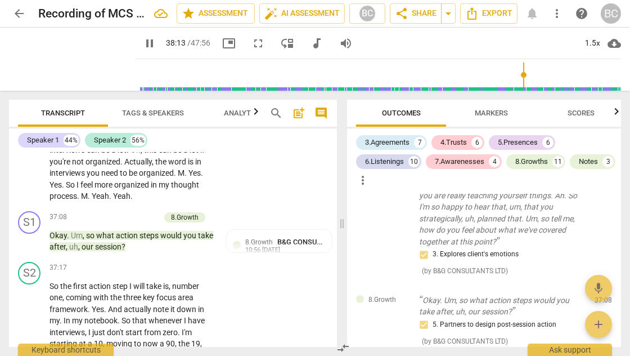
scroll to position [11819, 0]
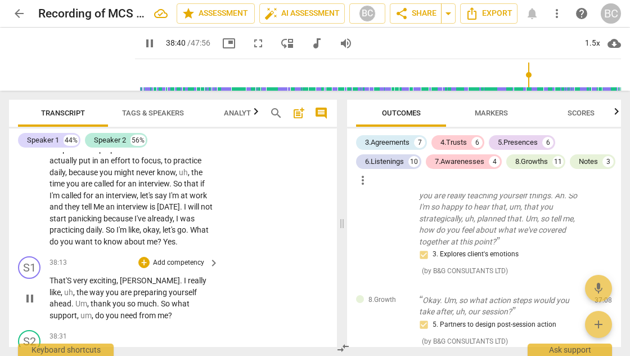
click at [172, 299] on span "what" at bounding box center [181, 303] width 18 height 9
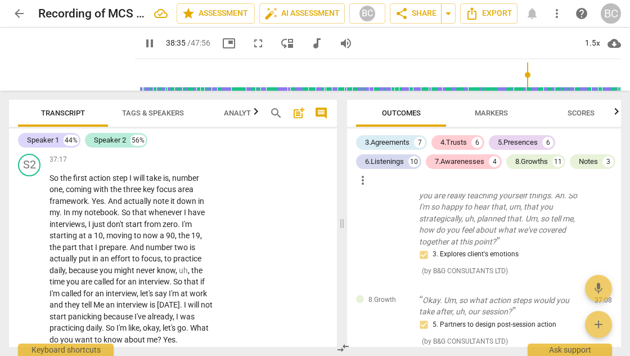
click at [144, 354] on div "+" at bounding box center [143, 359] width 11 height 11
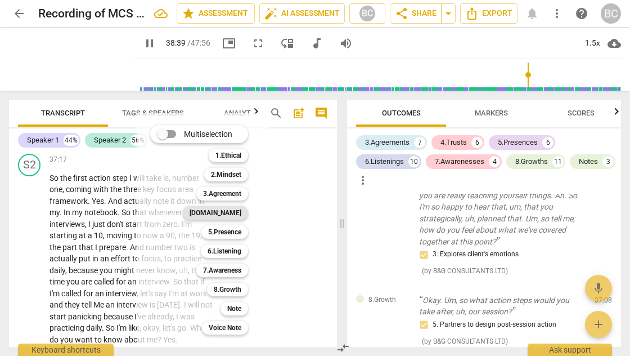
click at [232, 216] on b "[DOMAIN_NAME]" at bounding box center [216, 213] width 52 height 14
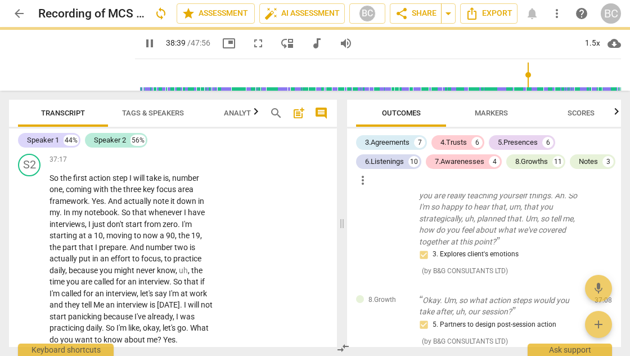
type input "2320"
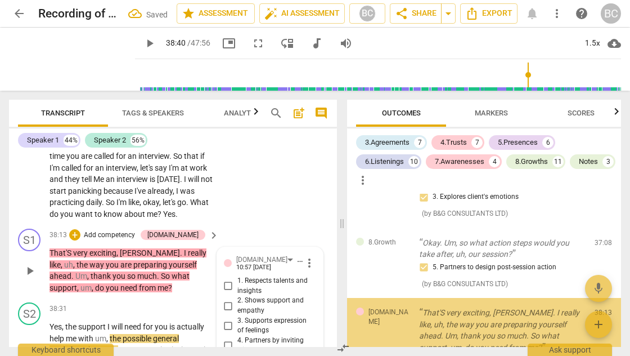
scroll to position [5288, 0]
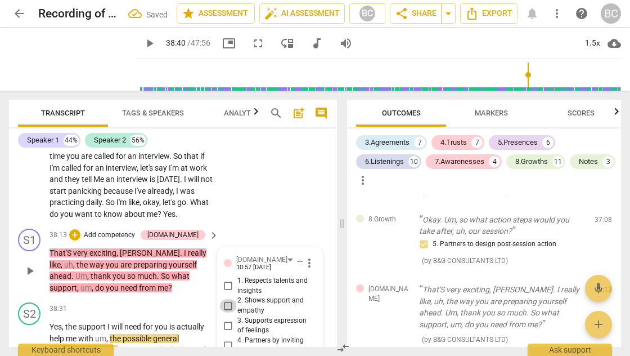
click at [226, 299] on input "2. Shows support and empathy" at bounding box center [228, 306] width 18 height 14
checkbox input "true"
click at [143, 44] on span "play_arrow" at bounding box center [150, 44] width 14 height 14
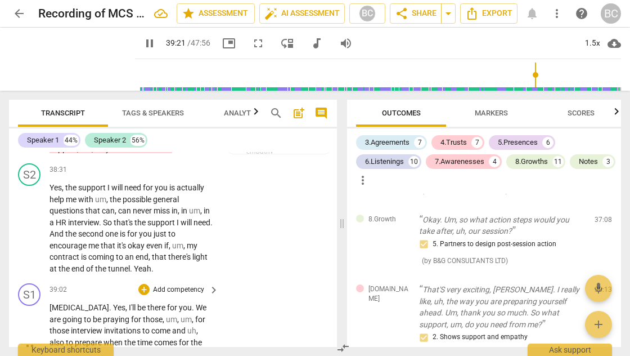
scroll to position [11986, 0]
click at [142, 284] on div "+" at bounding box center [143, 289] width 11 height 11
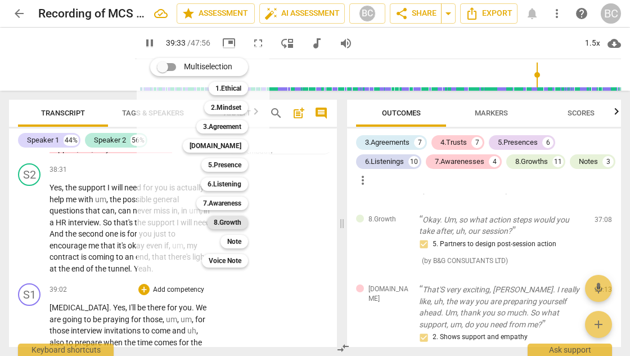
click at [226, 219] on b "8.Growth" at bounding box center [228, 222] width 28 height 14
type input "2374"
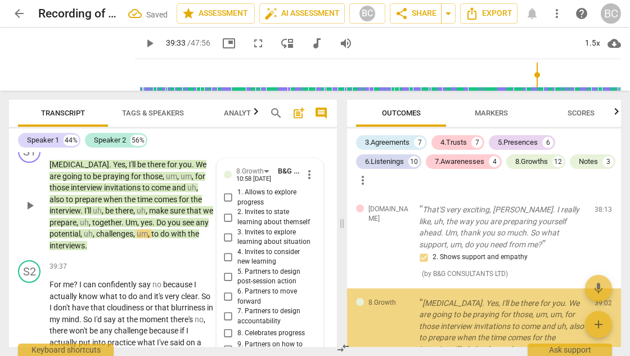
scroll to position [5402, 0]
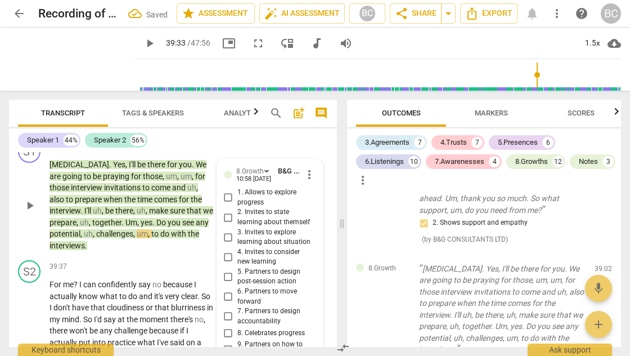
click at [226, 290] on input "6. Partners to move forward" at bounding box center [228, 297] width 18 height 14
checkbox input "true"
type textarea "L"
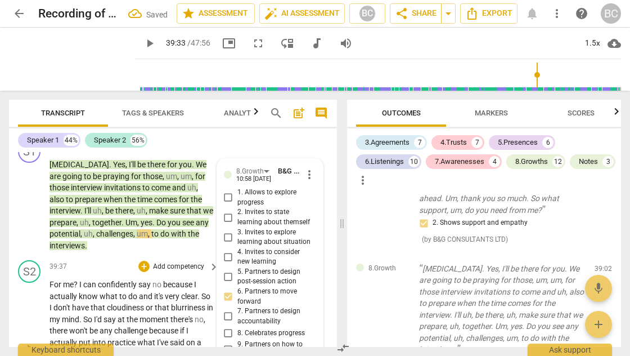
type textarea "Le"
type textarea "Lea"
type textarea "Lead"
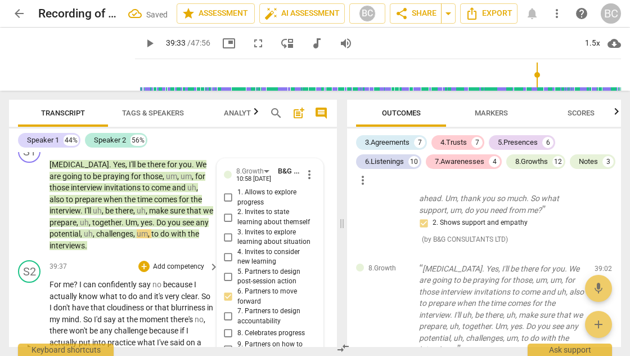
type textarea "Lead"
type textarea "Leadi"
type textarea "Leadin"
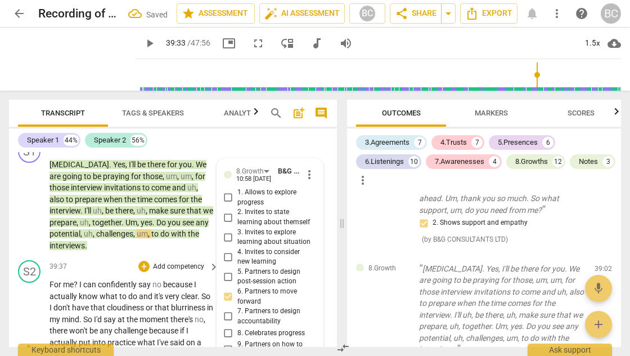
type textarea "Leading"
type textarea "Leading q"
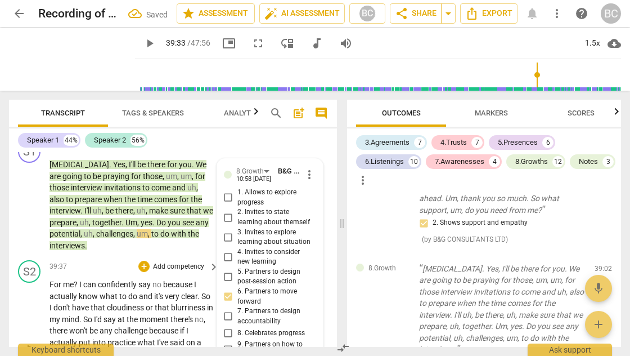
type textarea "Leading q"
type textarea "Leading qu"
type textarea "Leading que"
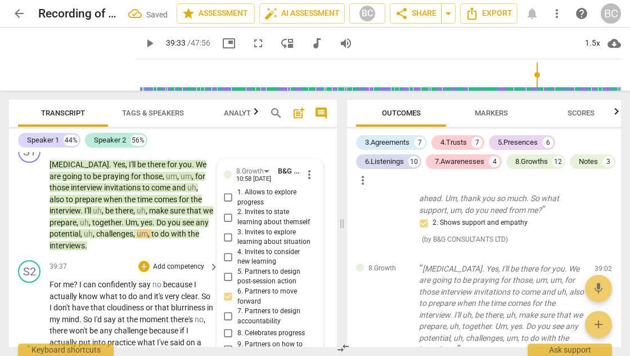
type textarea "Leading ques"
type textarea "Leading quest"
type textarea "Leading questi"
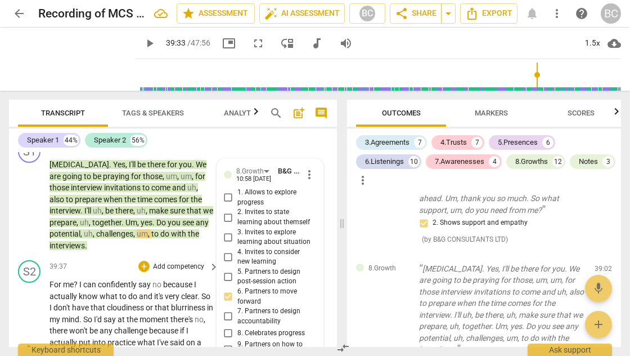
type textarea "Leading questi"
type textarea "Leading questio"
type textarea "Leading question"
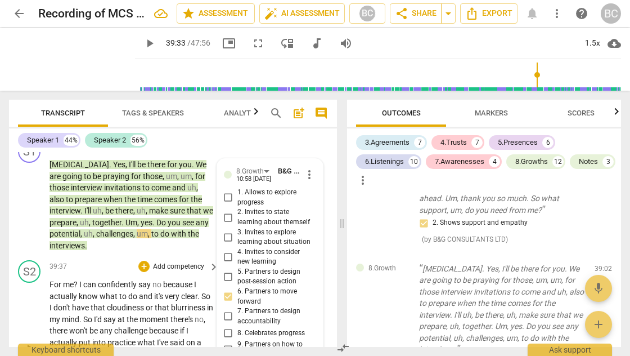
type textarea "C question"
type textarea "Cl question"
type textarea "Clo question"
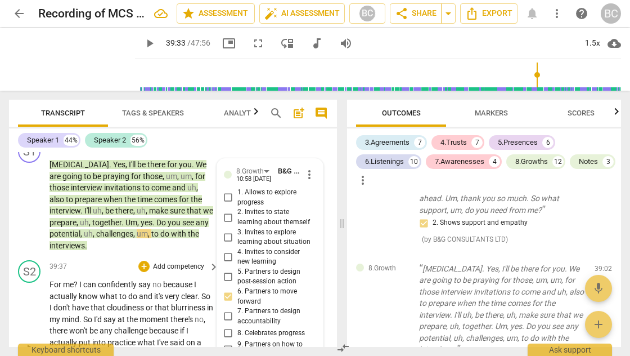
type textarea "Clo question"
type textarea "Clos question"
type textarea "Close question"
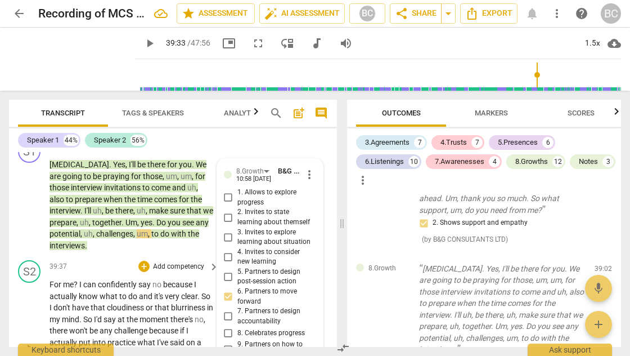
type textarea "Closed question"
click at [143, 44] on span "play_arrow" at bounding box center [150, 44] width 14 height 14
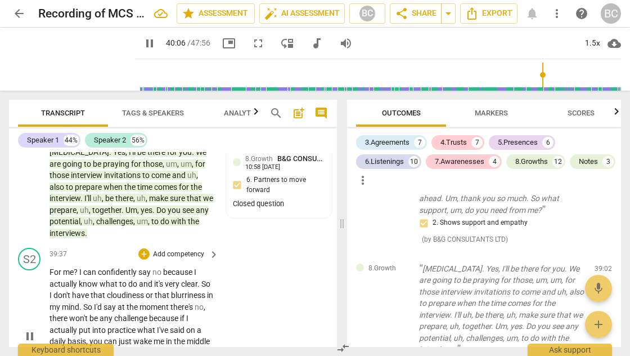
scroll to position [12150, 0]
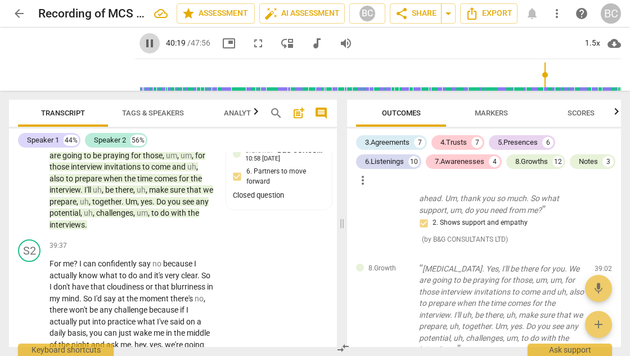
click at [143, 41] on span "pause" at bounding box center [150, 44] width 14 height 14
click at [143, 44] on span "play_arrow" at bounding box center [150, 44] width 14 height 14
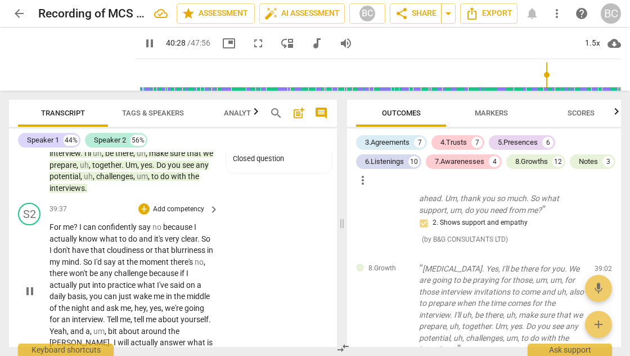
scroll to position [12193, 0]
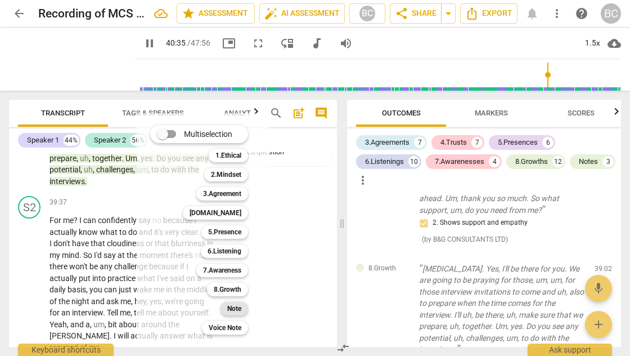
click at [234, 308] on b "Note" at bounding box center [234, 309] width 14 height 14
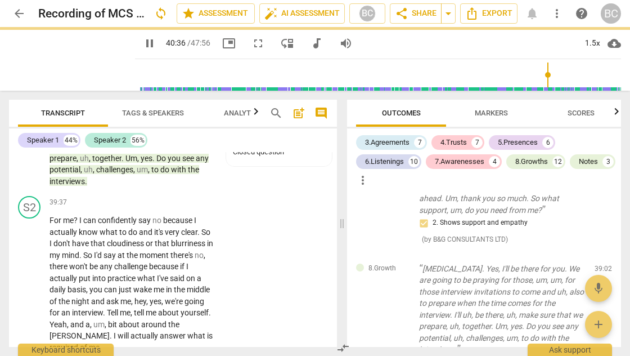
type input "2437"
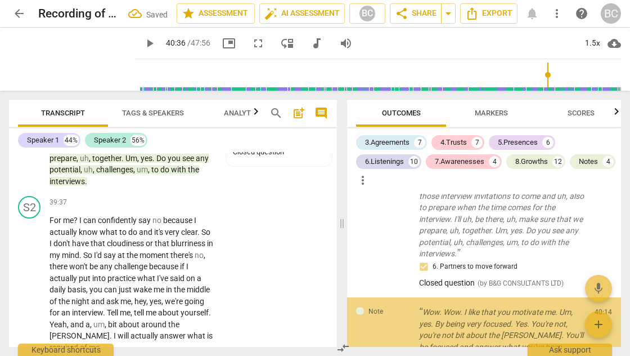
scroll to position [5514, 0]
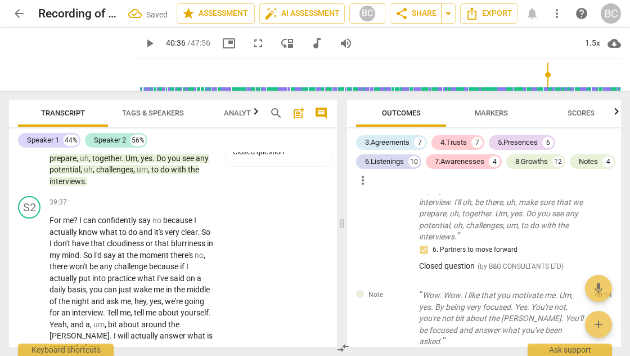
type textarea "A"
type textarea "Av"
type textarea "Avi"
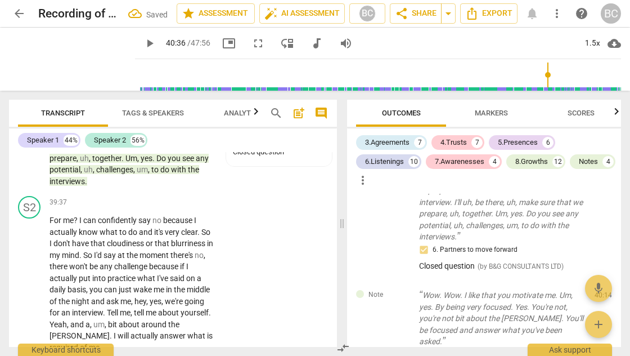
type textarea "Avi"
type textarea "Av"
type textarea "Avo"
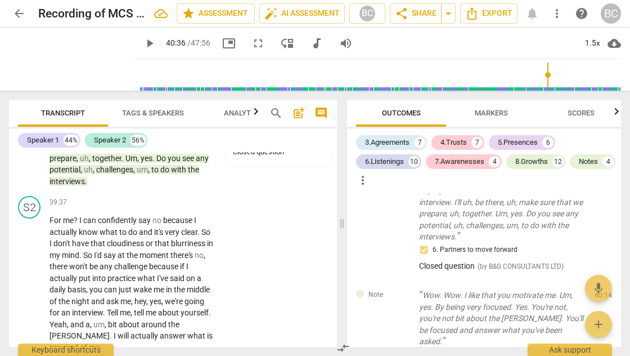
type textarea "Avoi"
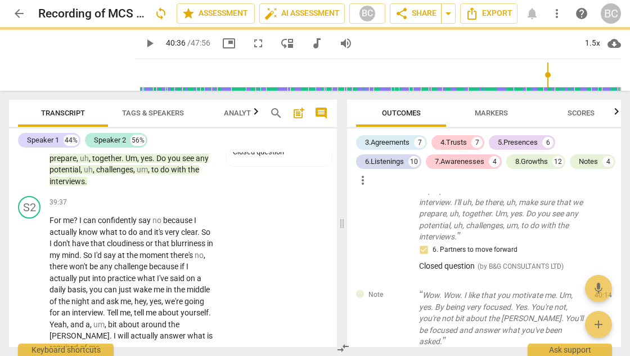
scroll to position [0, 0]
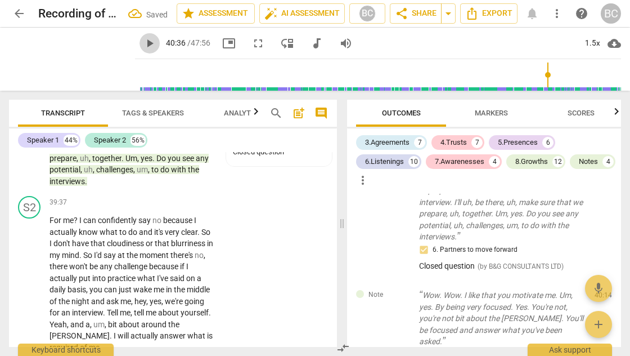
click at [143, 43] on span "play_arrow" at bounding box center [150, 44] width 14 height 14
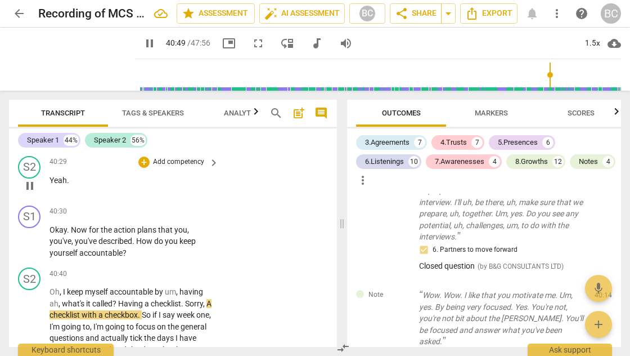
scroll to position [12314, 0]
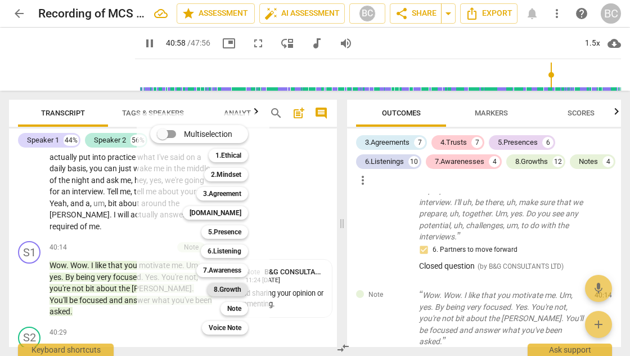
click at [233, 291] on b "8.Growth" at bounding box center [228, 289] width 28 height 14
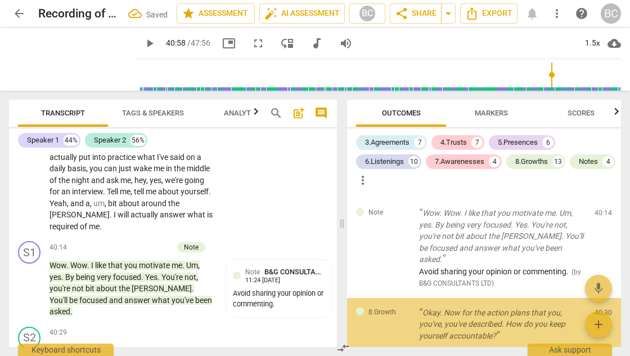
scroll to position [12531, 0]
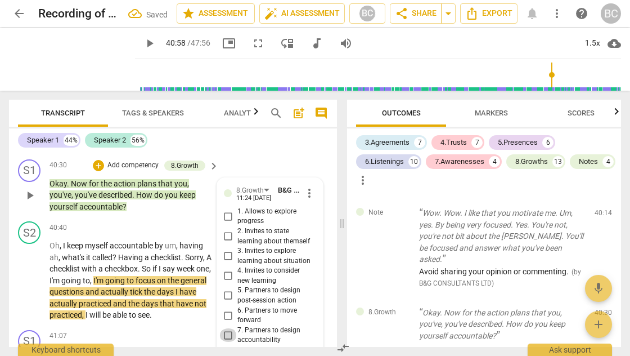
click at [226, 328] on input "7. Partners to design accountability" at bounding box center [228, 335] width 18 height 14
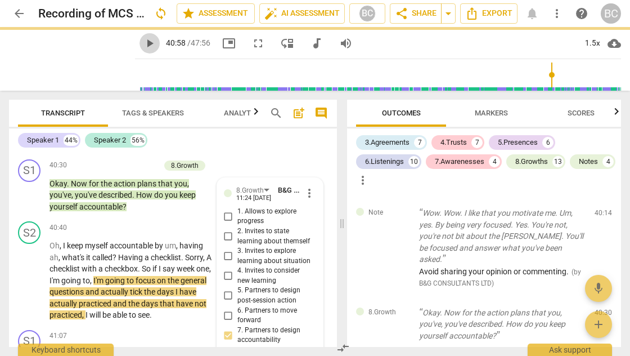
click at [143, 46] on span "play_arrow" at bounding box center [150, 44] width 14 height 14
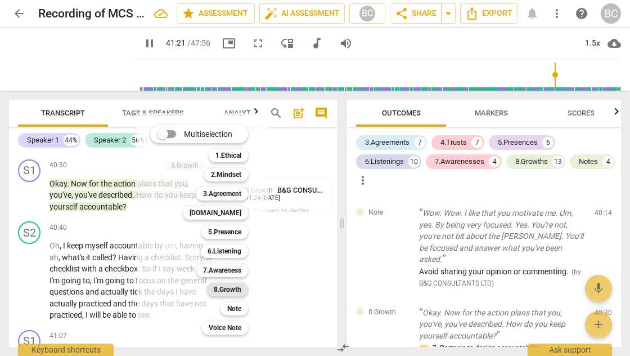
click at [223, 288] on b "8.Growth" at bounding box center [228, 289] width 28 height 14
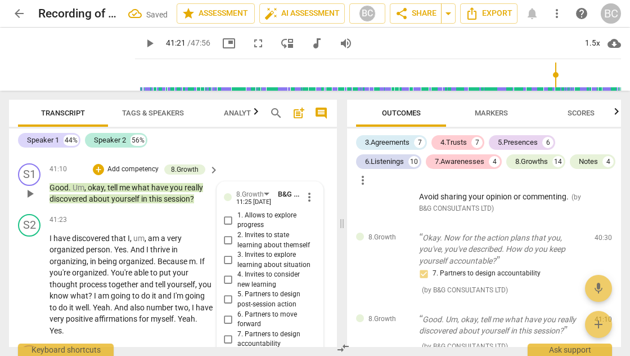
scroll to position [12709, 0]
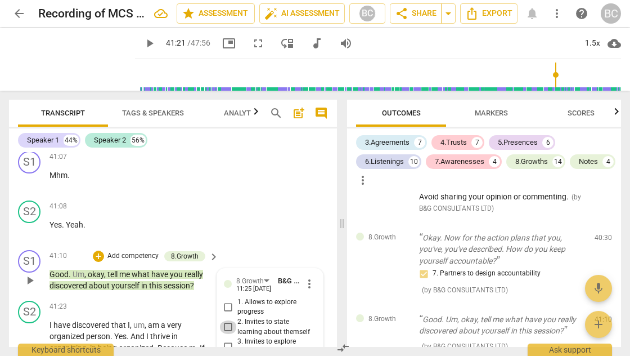
click at [227, 320] on input "2. Invites to state learning about themself" at bounding box center [228, 327] width 18 height 14
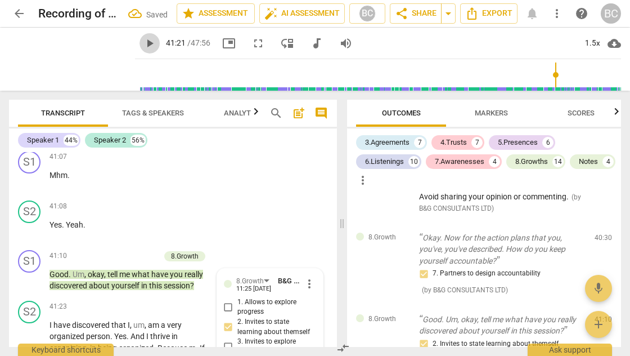
click at [143, 43] on span "play_arrow" at bounding box center [150, 44] width 14 height 14
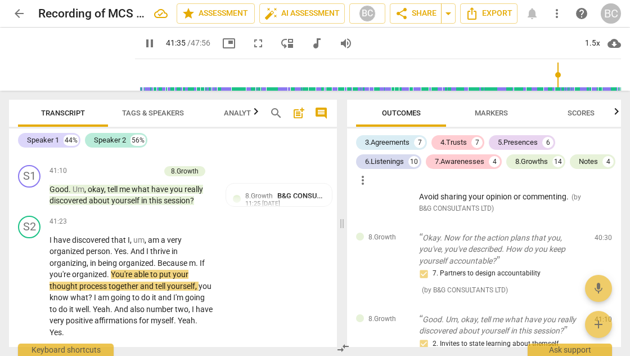
scroll to position [12786, 0]
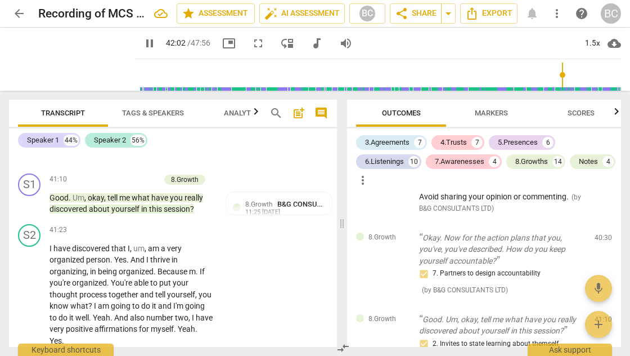
click at [143, 355] on div "+" at bounding box center [143, 361] width 11 height 11
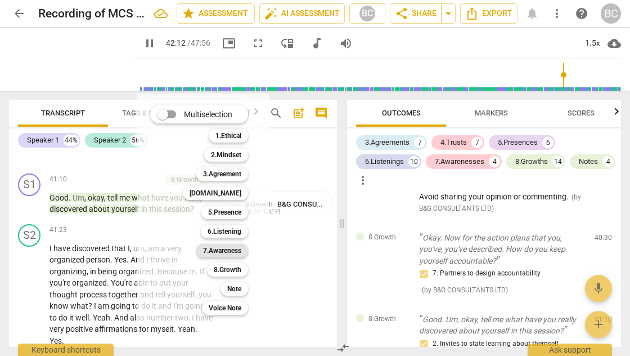
click at [231, 254] on b "7.Awareness" at bounding box center [222, 251] width 38 height 14
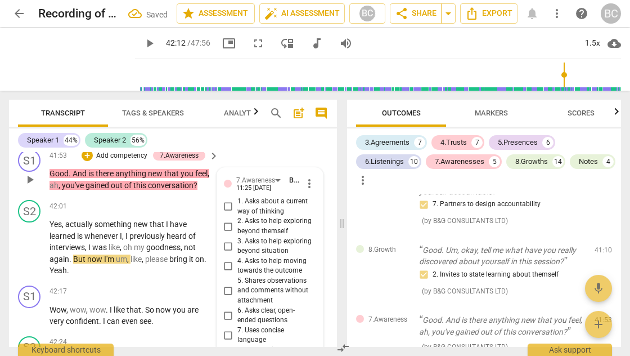
scroll to position [12915, 0]
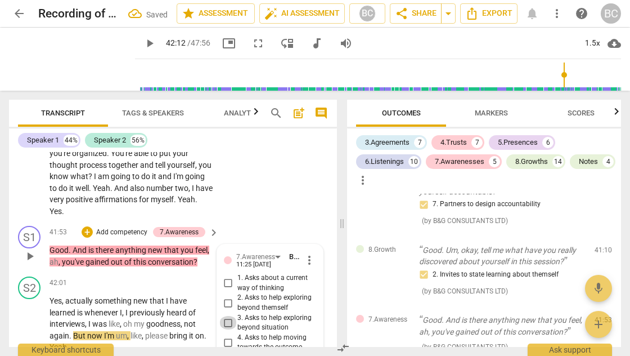
click at [226, 316] on input "3. Asks to help exploring beyond situation" at bounding box center [228, 323] width 18 height 14
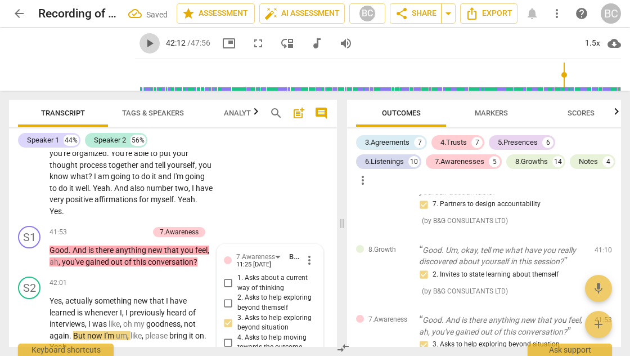
click at [143, 43] on span "play_arrow" at bounding box center [150, 44] width 14 height 14
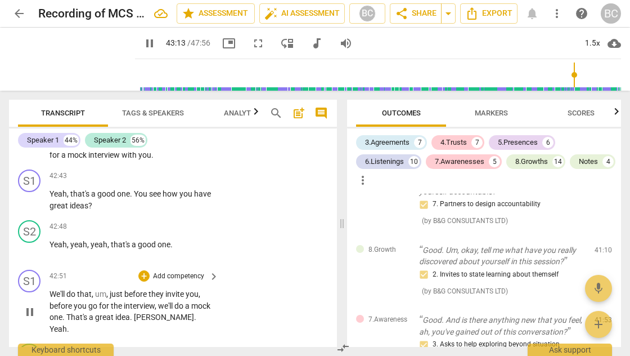
scroll to position [13341, 0]
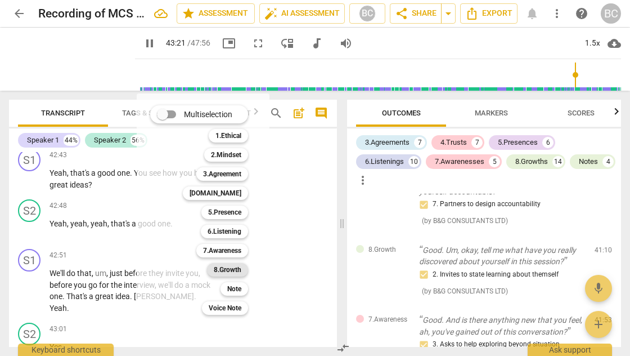
click at [228, 271] on b "8.Growth" at bounding box center [228, 270] width 28 height 14
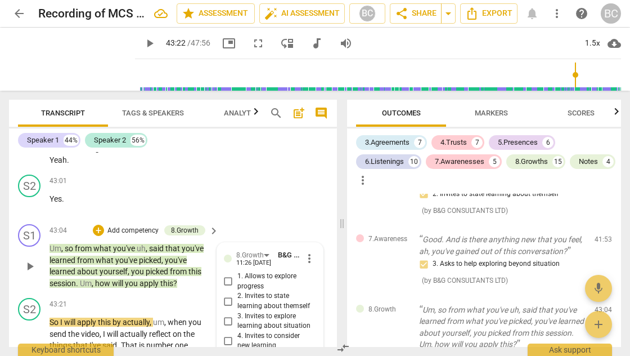
scroll to position [13488, 0]
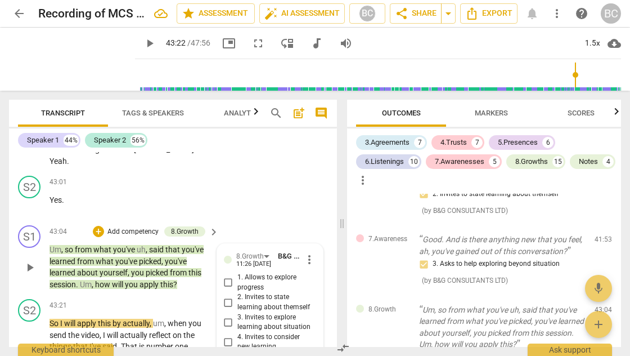
click at [227, 335] on input "4. Invites to consider new learning" at bounding box center [228, 342] width 18 height 14
click at [143, 43] on span "play_arrow" at bounding box center [150, 44] width 14 height 14
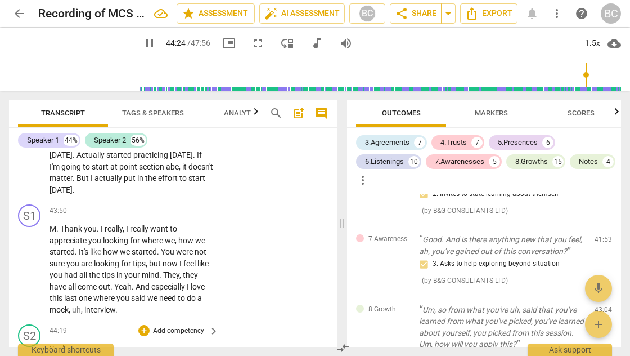
scroll to position [13707, 0]
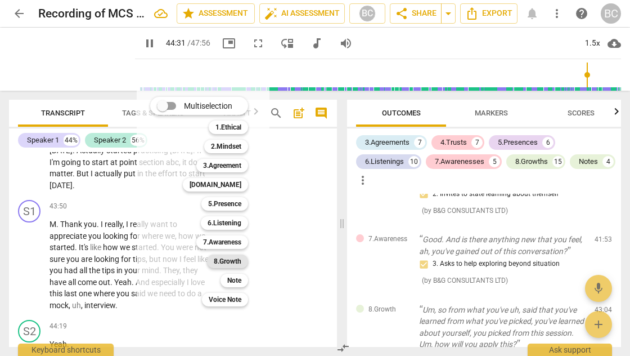
click at [233, 263] on b "8.Growth" at bounding box center [228, 261] width 28 height 14
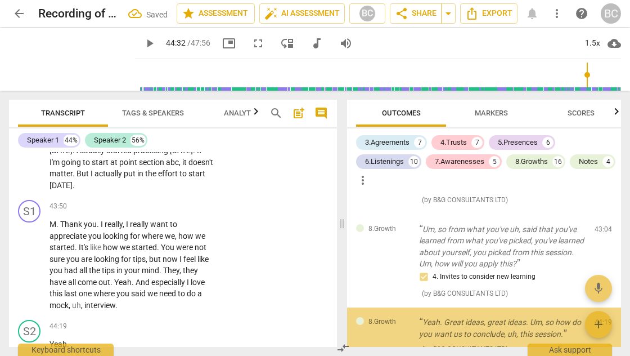
scroll to position [13889, 0]
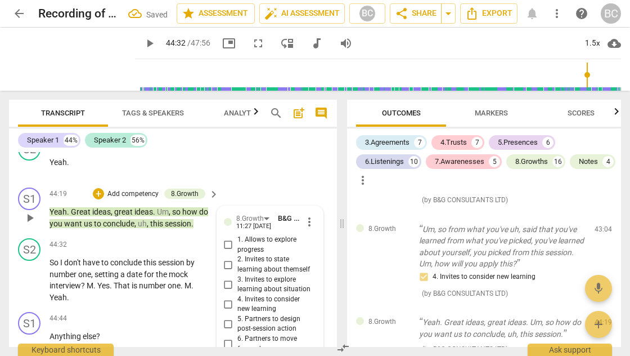
click at [143, 44] on span "play_arrow" at bounding box center [150, 44] width 14 height 14
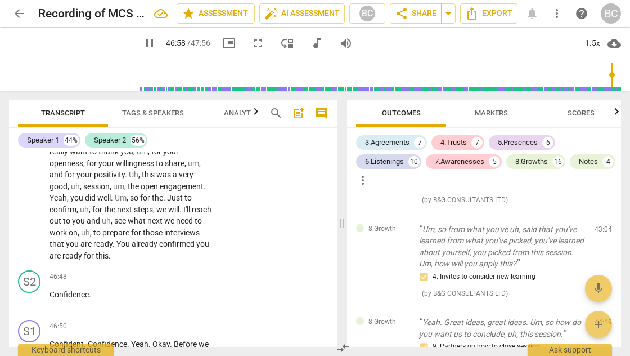
scroll to position [14696, 0]
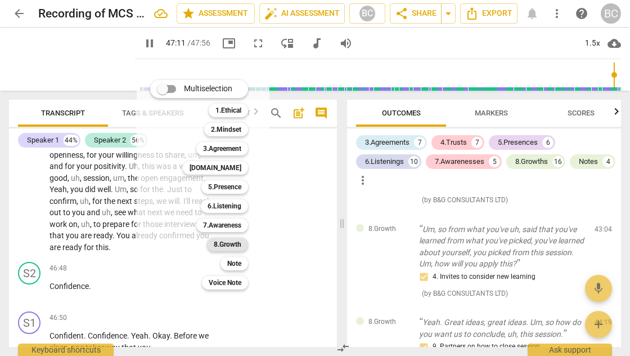
click at [236, 241] on b "8.Growth" at bounding box center [228, 244] width 28 height 14
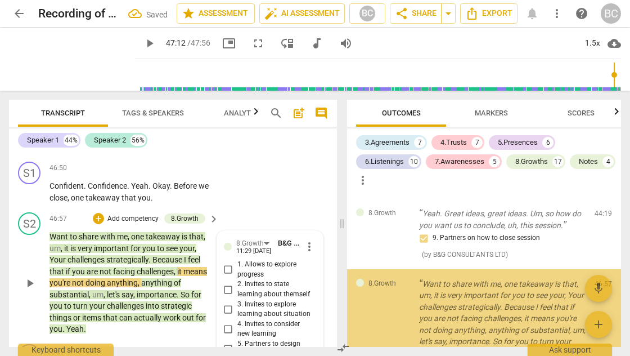
scroll to position [14802, 0]
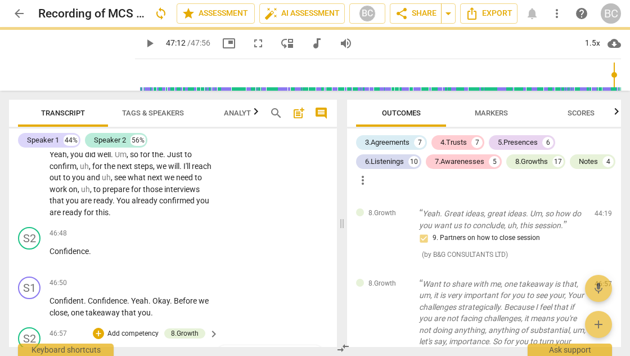
scroll to position [14734, 0]
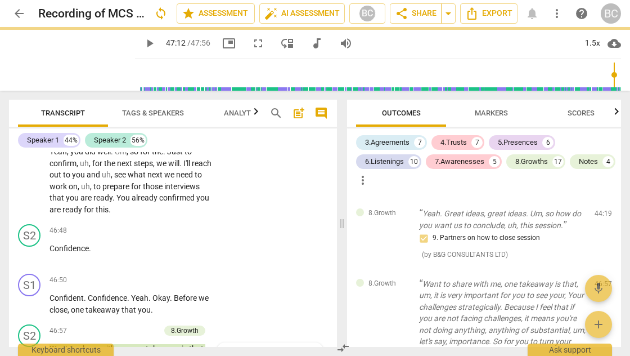
click at [143, 45] on span "play_arrow" at bounding box center [150, 44] width 14 height 14
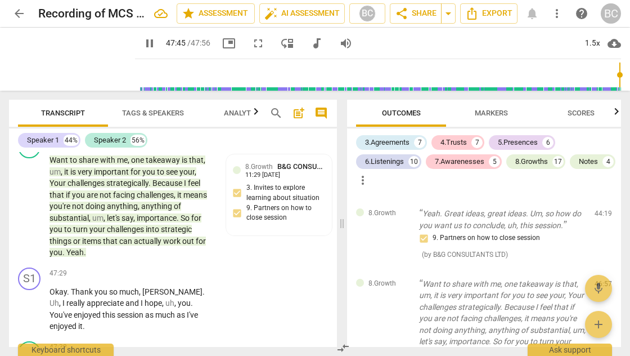
scroll to position [14928, 0]
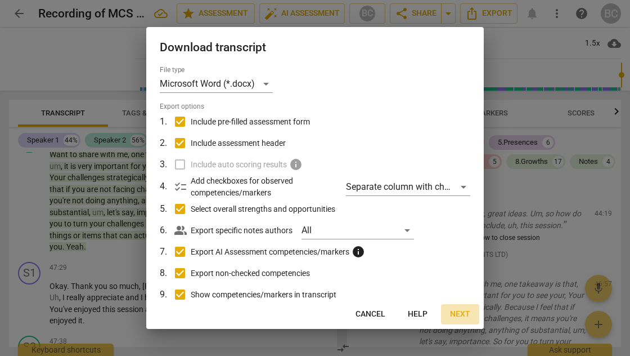
click at [455, 312] on span "Next" at bounding box center [460, 313] width 20 height 11
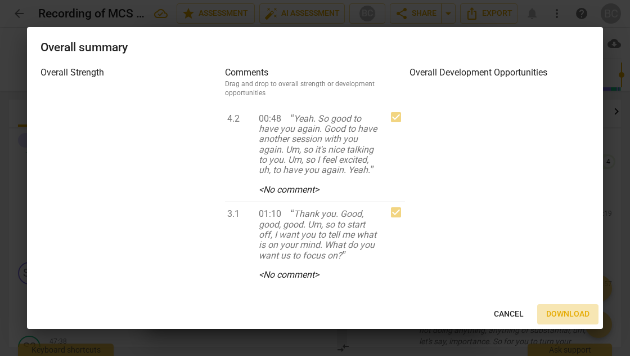
click at [557, 313] on span "Download" at bounding box center [567, 313] width 43 height 11
